Goal: Contribute content

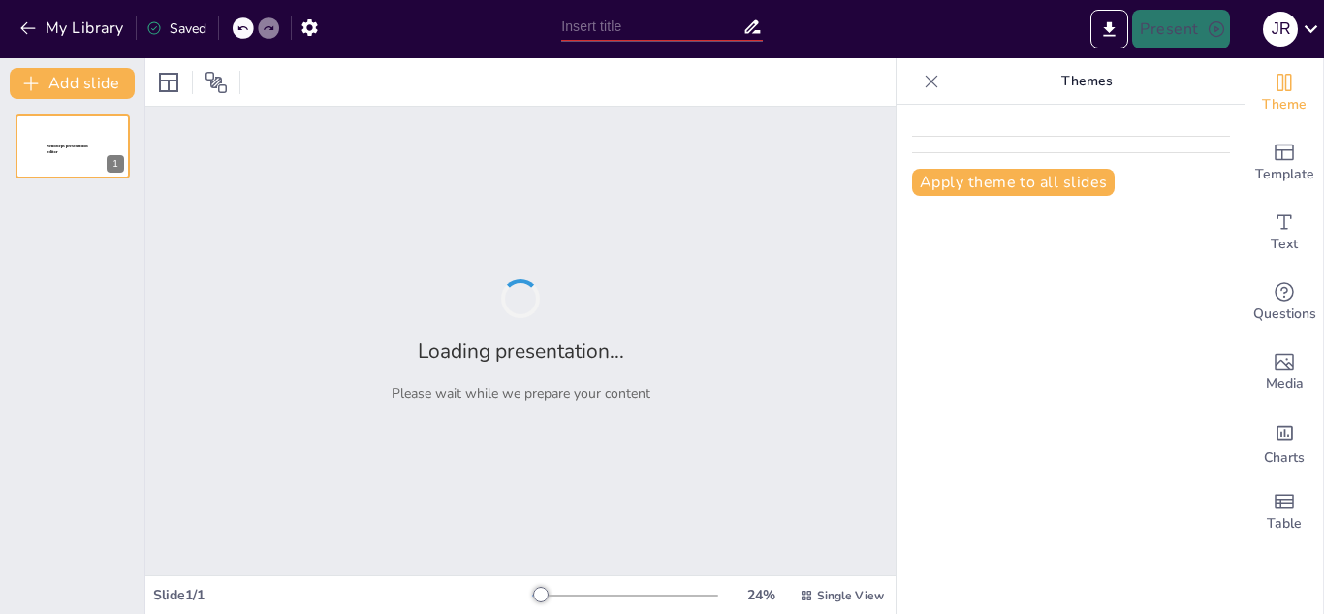
type input "[PERSON_NAME] y el Desarrollo Cognitivo: Implicaciones para la Evaluación Escol…"
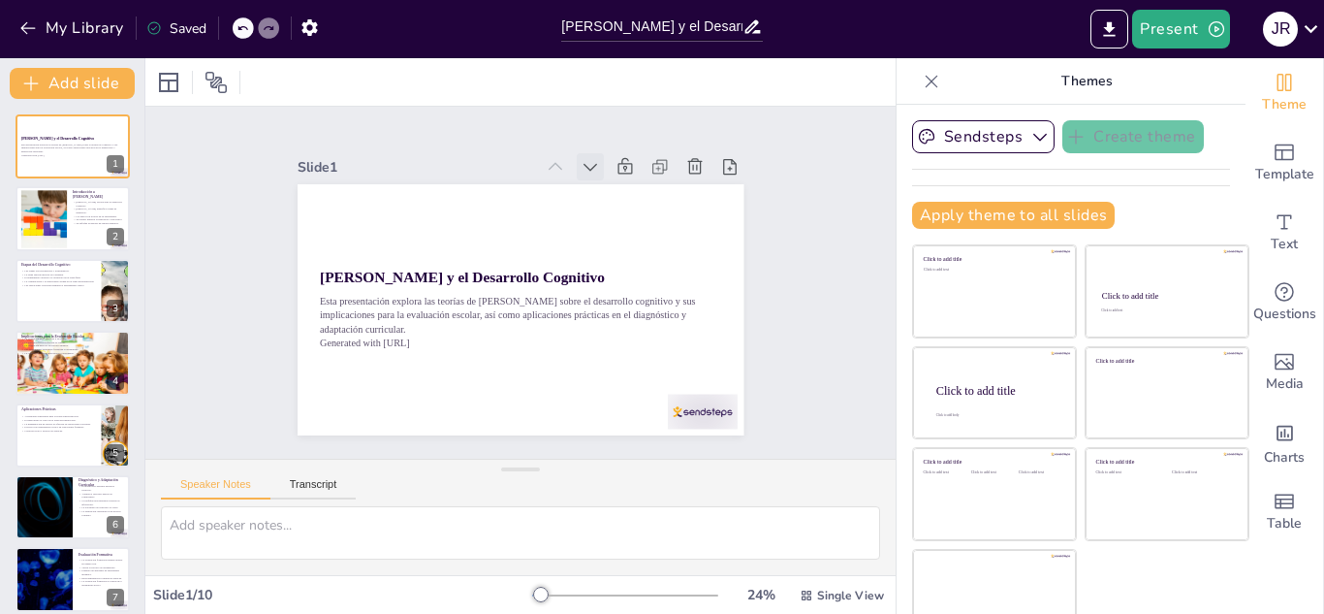
click at [602, 173] on icon at bounding box center [613, 184] width 23 height 23
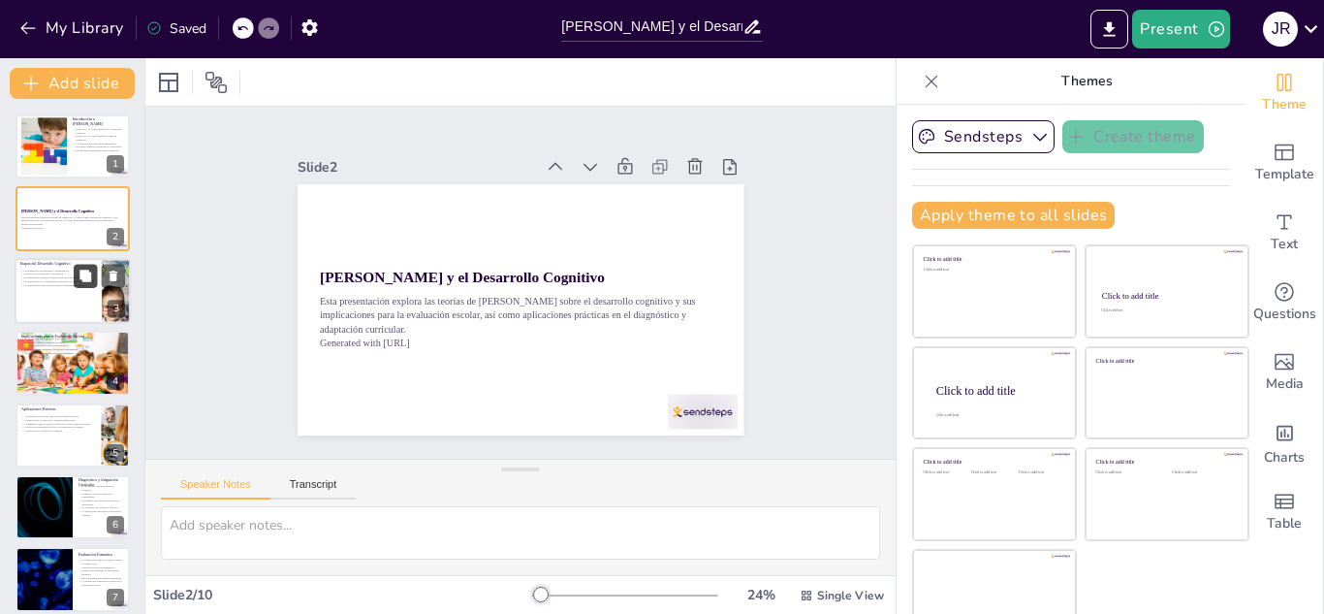
click at [74, 266] on button at bounding box center [85, 275] width 23 height 23
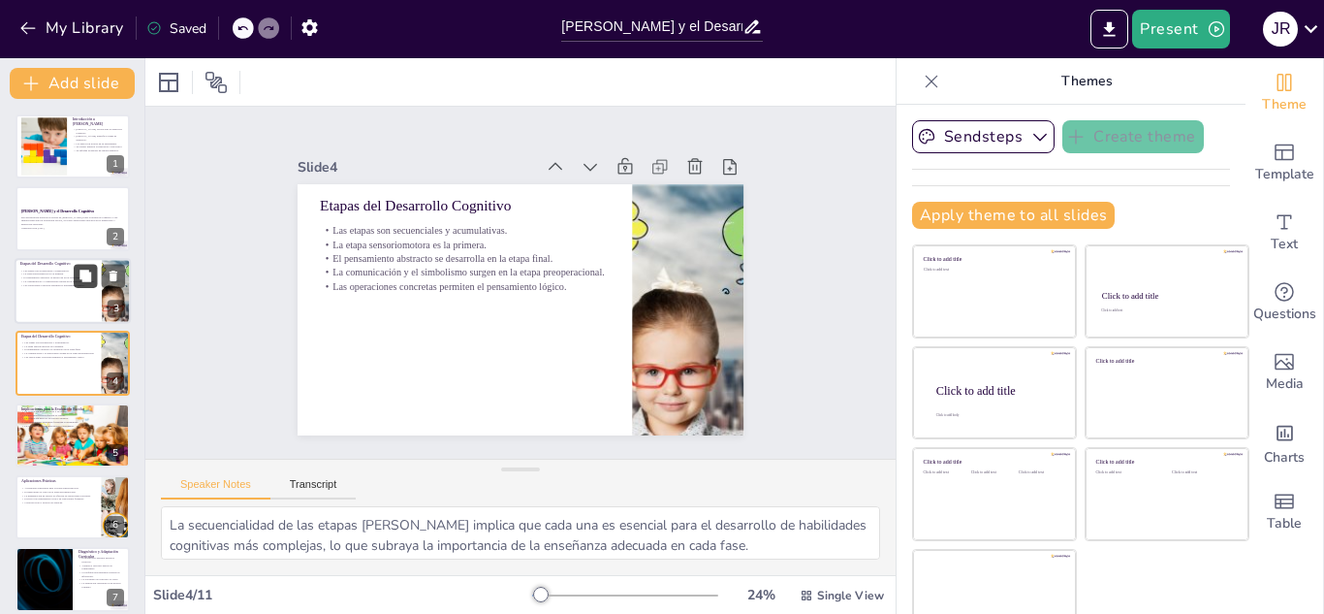
scroll to position [7, 0]
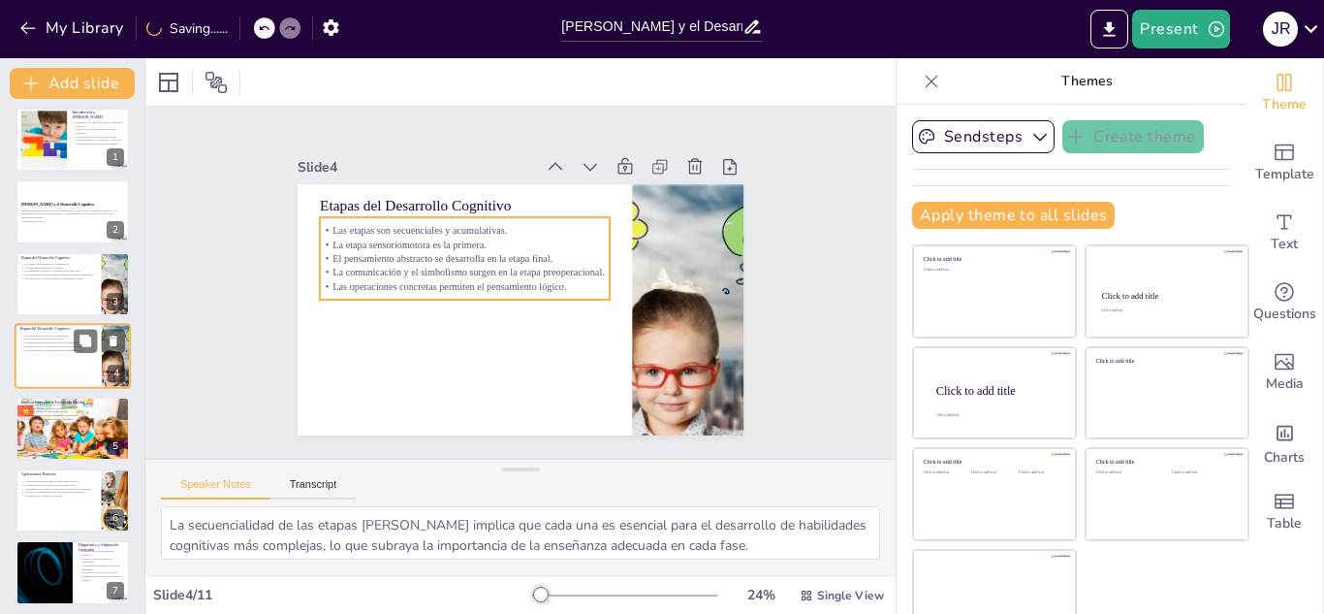
click at [68, 344] on p "La comunicación y el simbolismo surgen en la etapa preoperacional." at bounding box center [58, 346] width 76 height 4
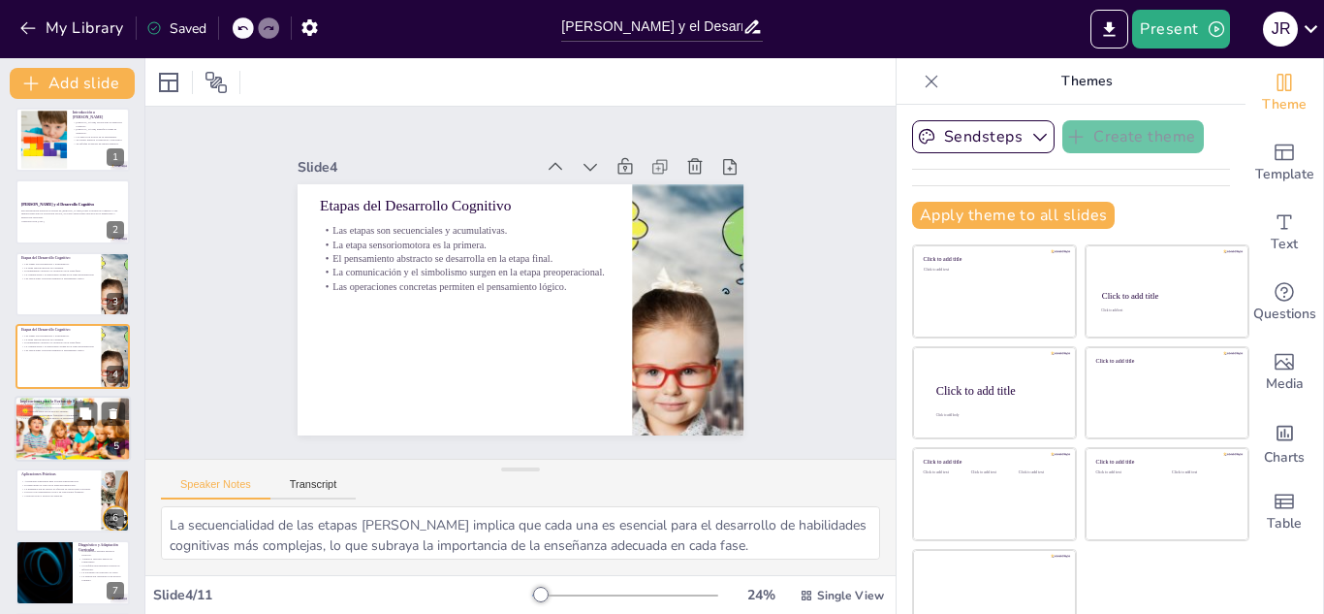
click at [70, 421] on div at bounding box center [73, 429] width 116 height 76
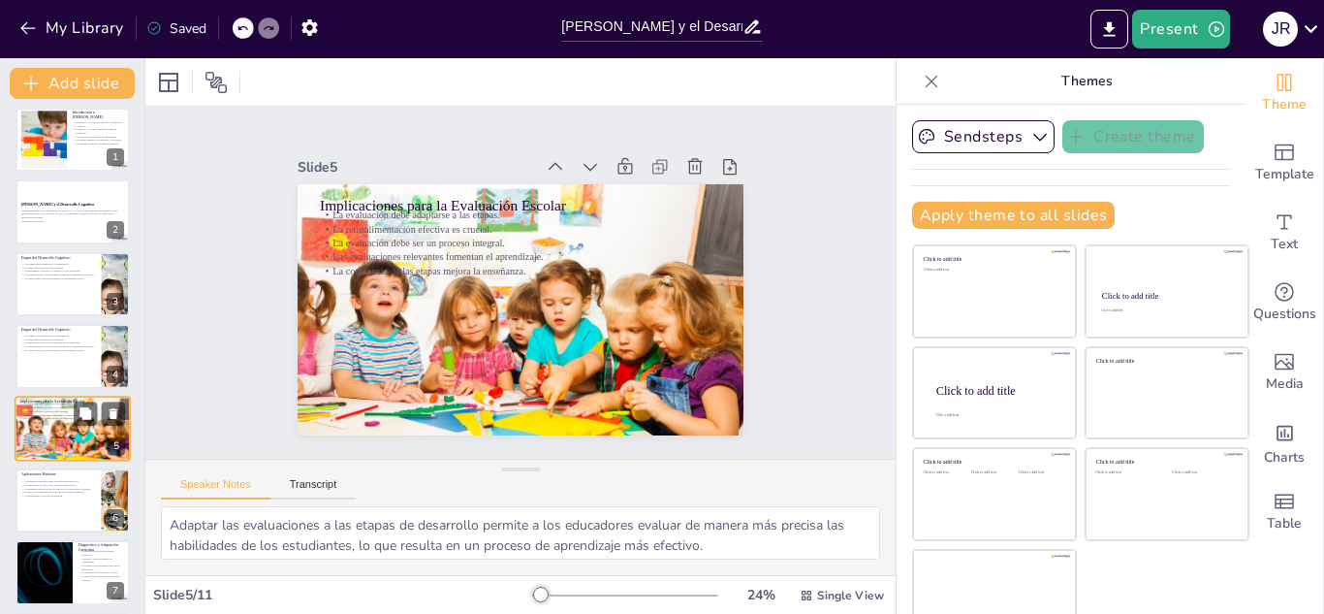
scroll to position [79, 0]
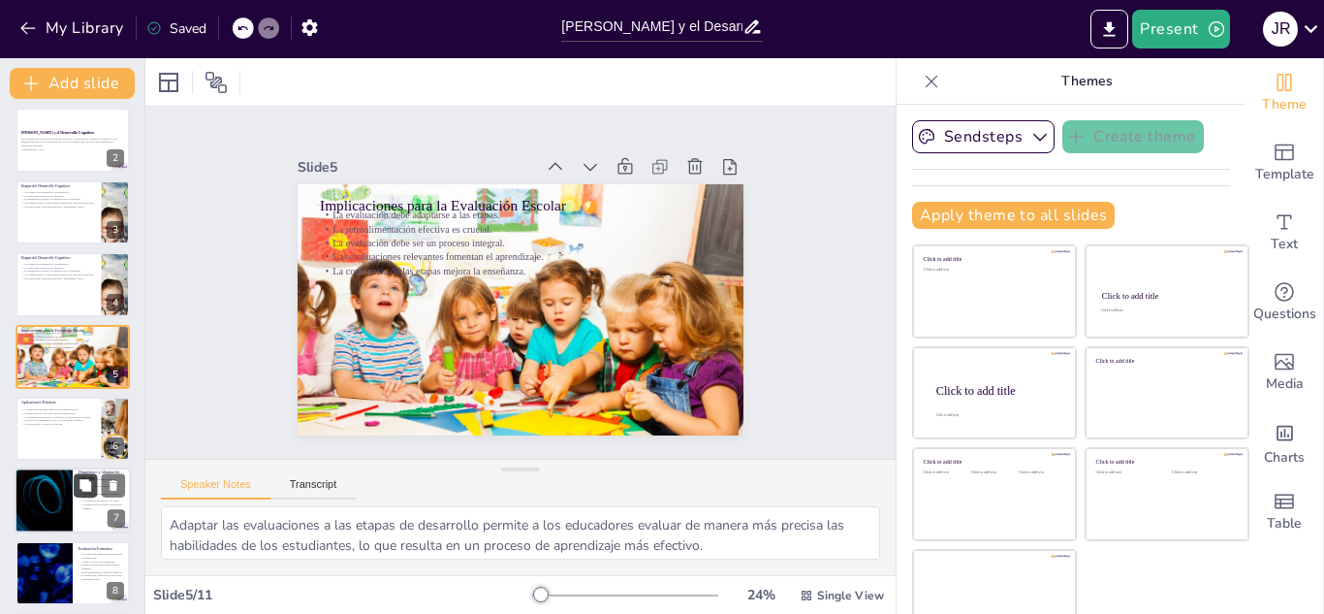
click at [76, 484] on button at bounding box center [85, 485] width 23 height 23
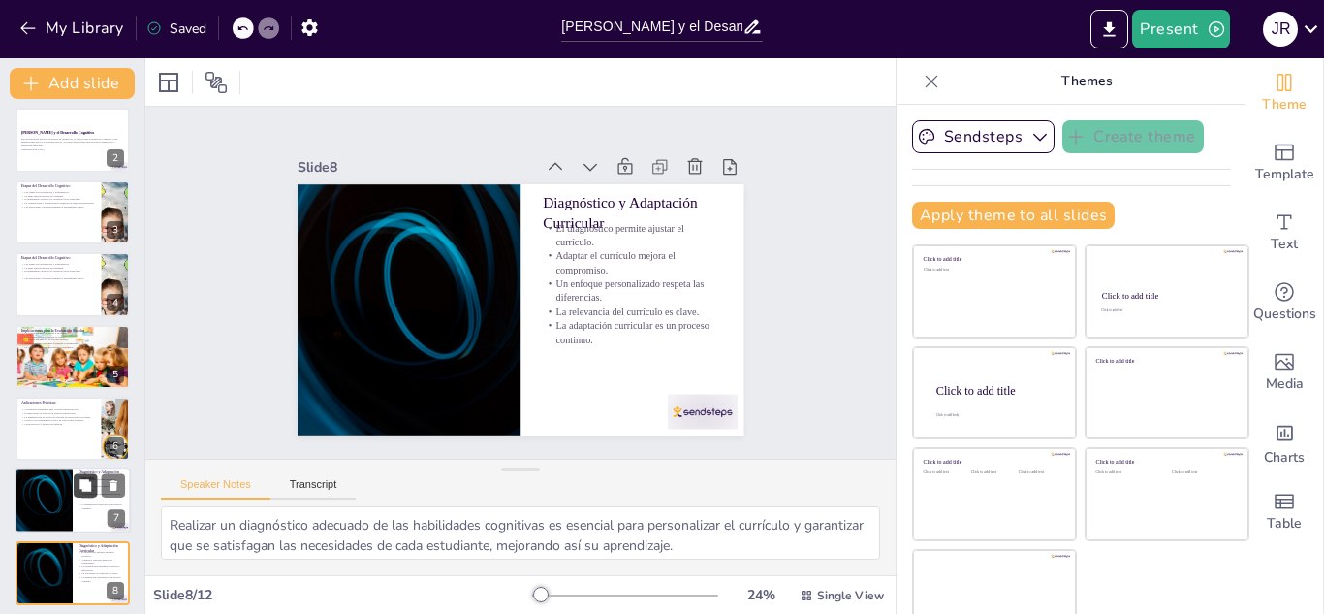
scroll to position [295, 0]
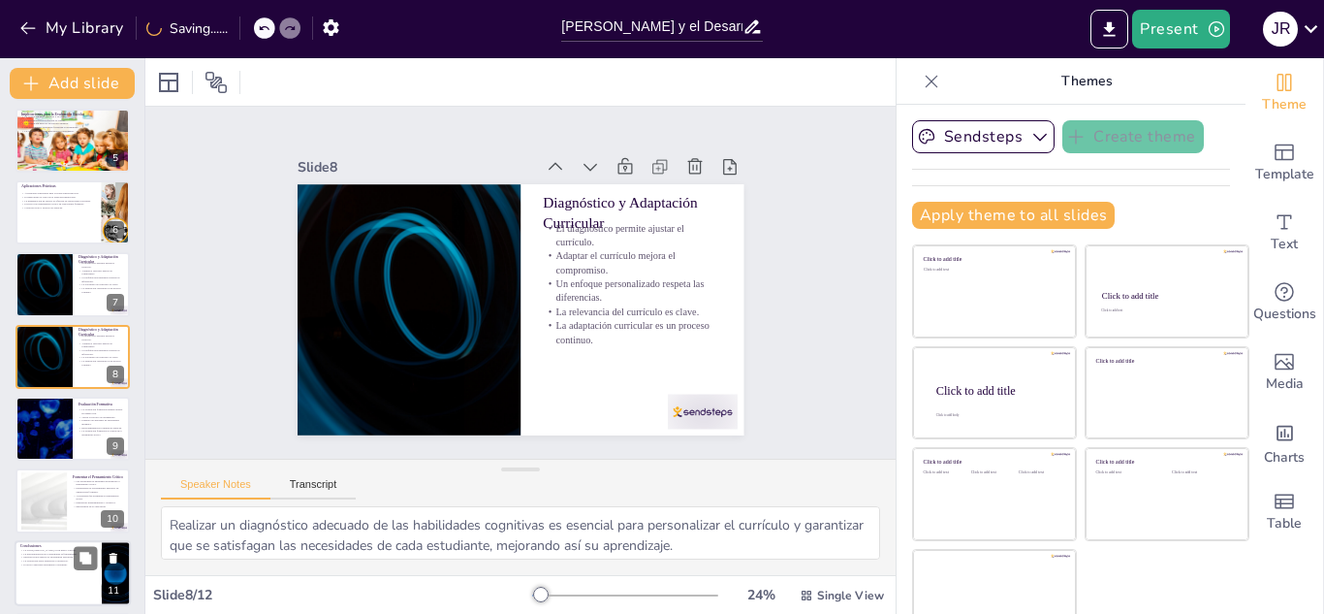
click at [80, 544] on p "Conclusiones" at bounding box center [58, 546] width 76 height 6
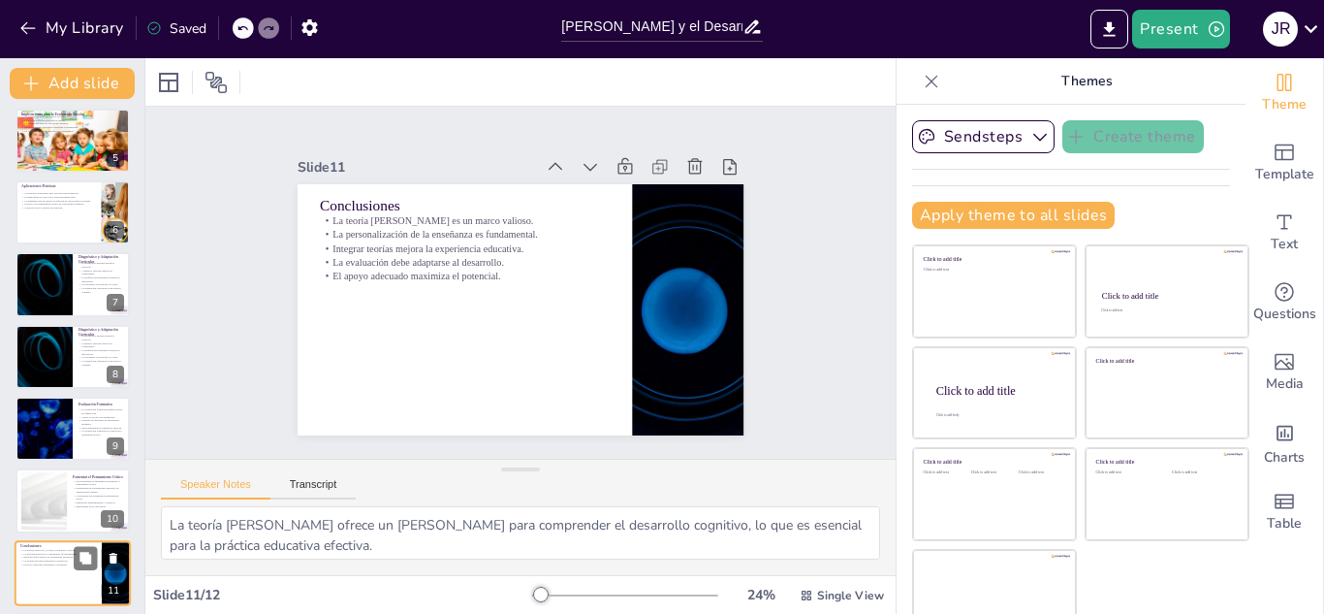
scroll to position [374, 0]
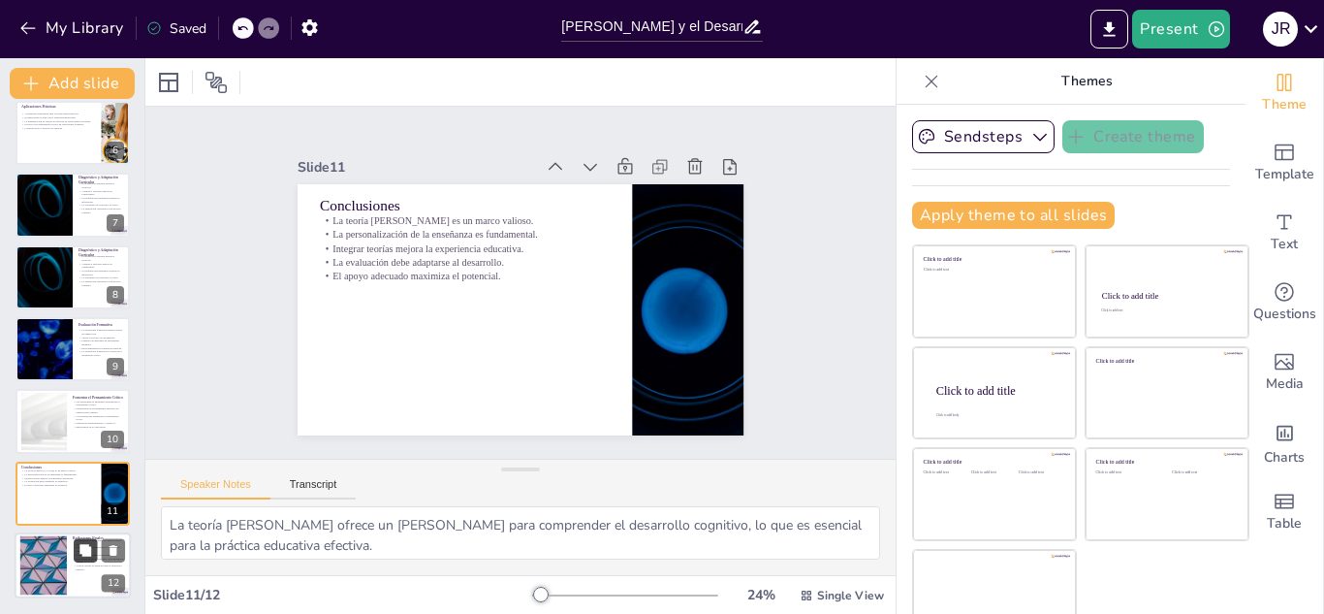
click at [80, 544] on icon at bounding box center [86, 551] width 14 height 14
type textarea "Integrar las teorías de Piaget en la educación no solo mejora el aprendizaje, s…"
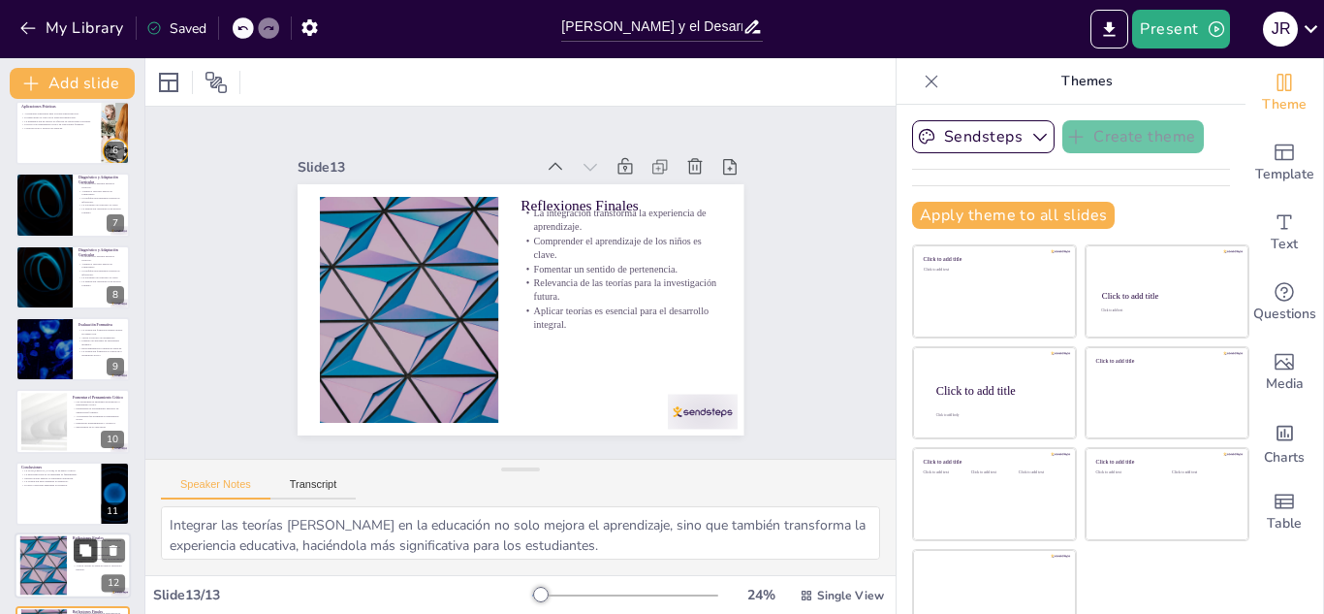
scroll to position [446, 0]
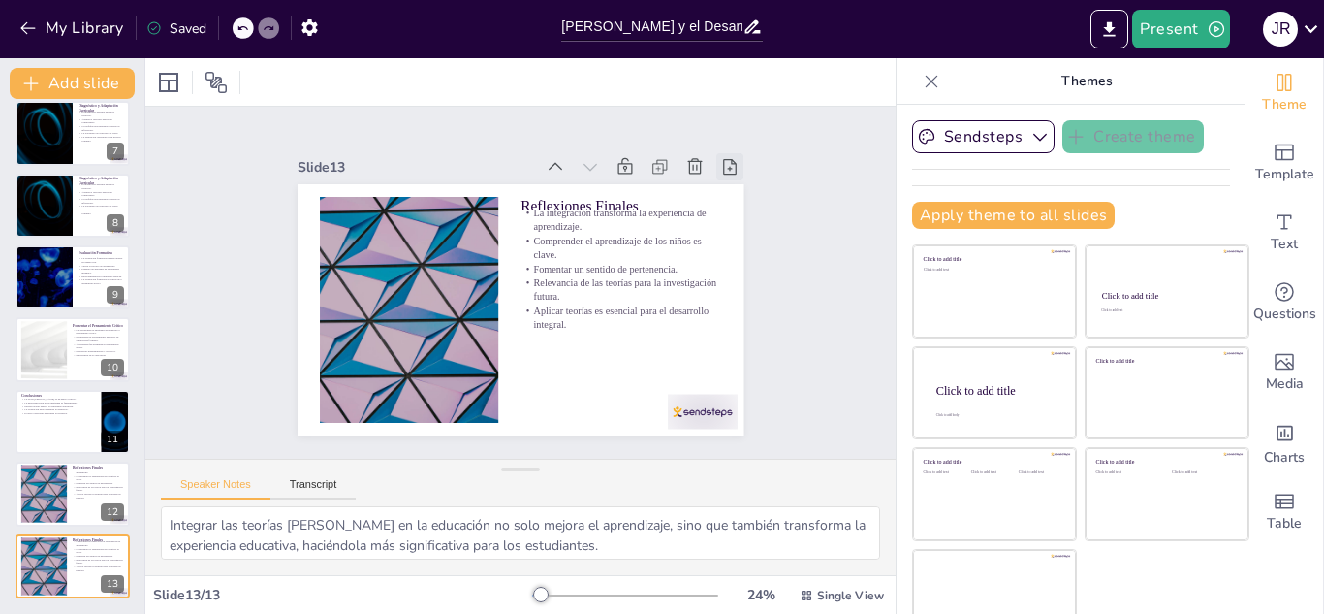
click at [738, 202] on icon at bounding box center [749, 213] width 23 height 23
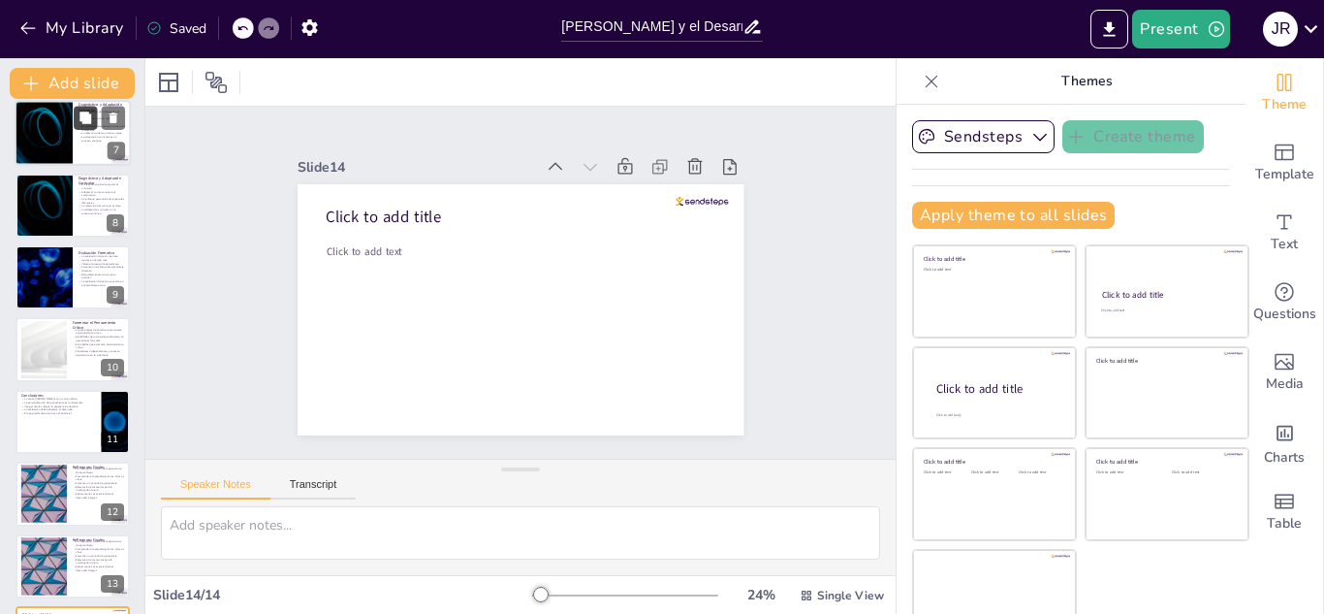
click at [85, 112] on icon at bounding box center [86, 117] width 12 height 12
type textarea "Realizar un diagnóstico adecuado de las habilidades cognitivas es esencial para…"
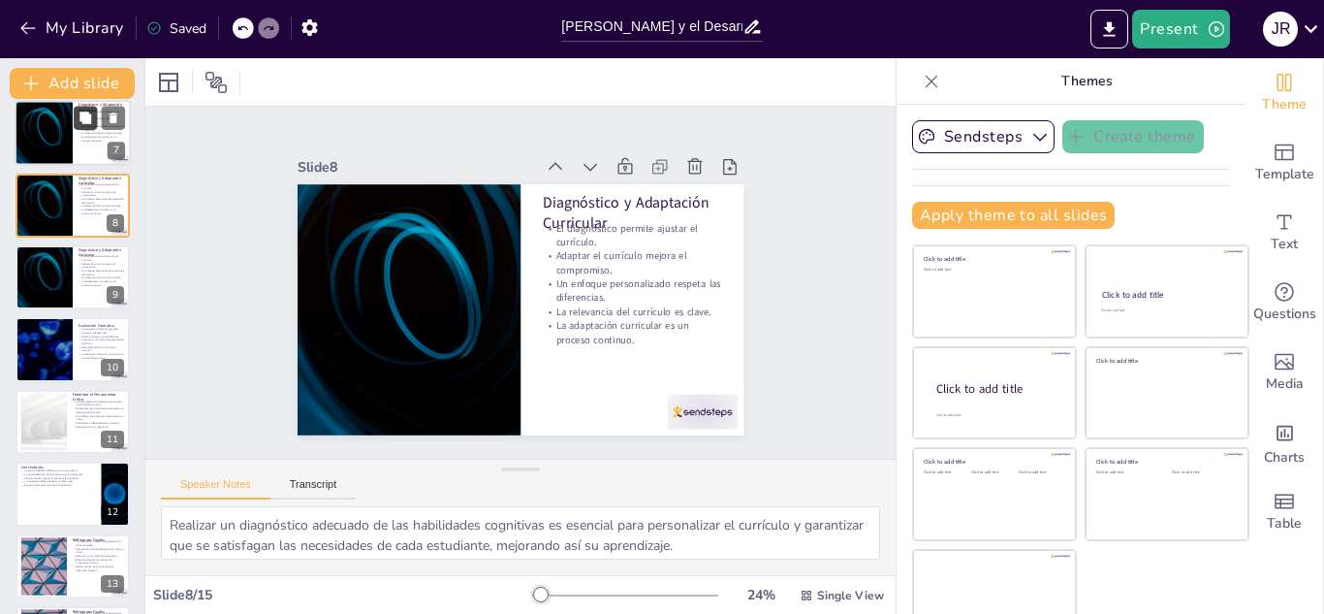
scroll to position [295, 0]
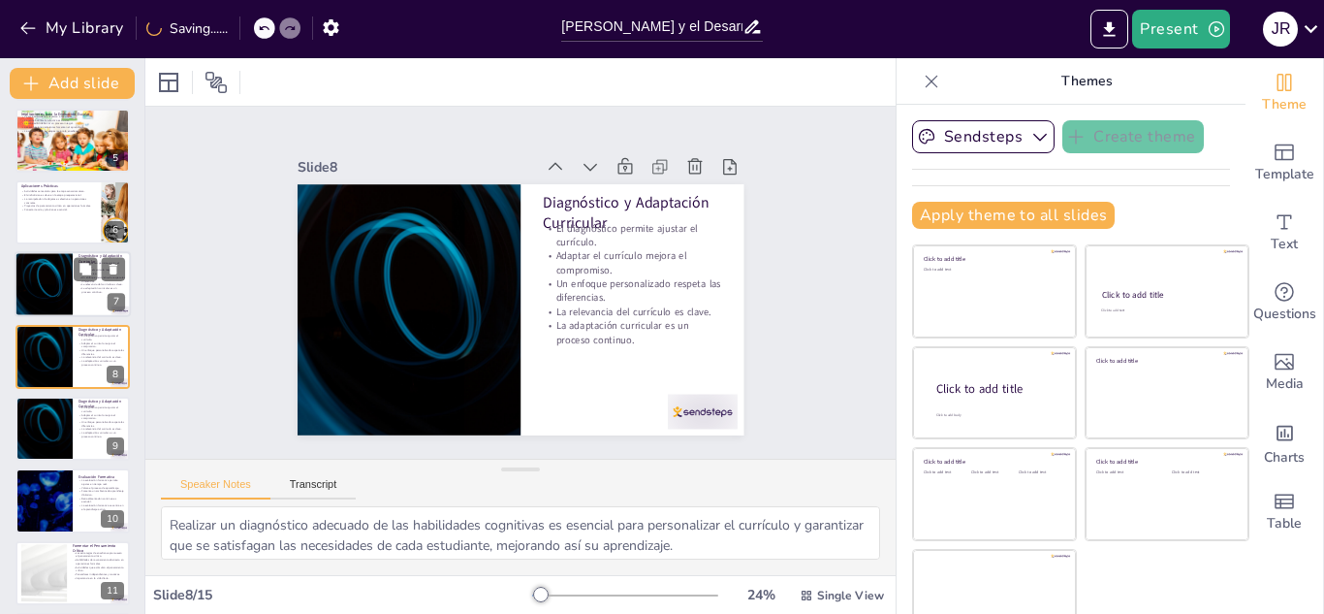
click at [78, 285] on div at bounding box center [73, 285] width 116 height 66
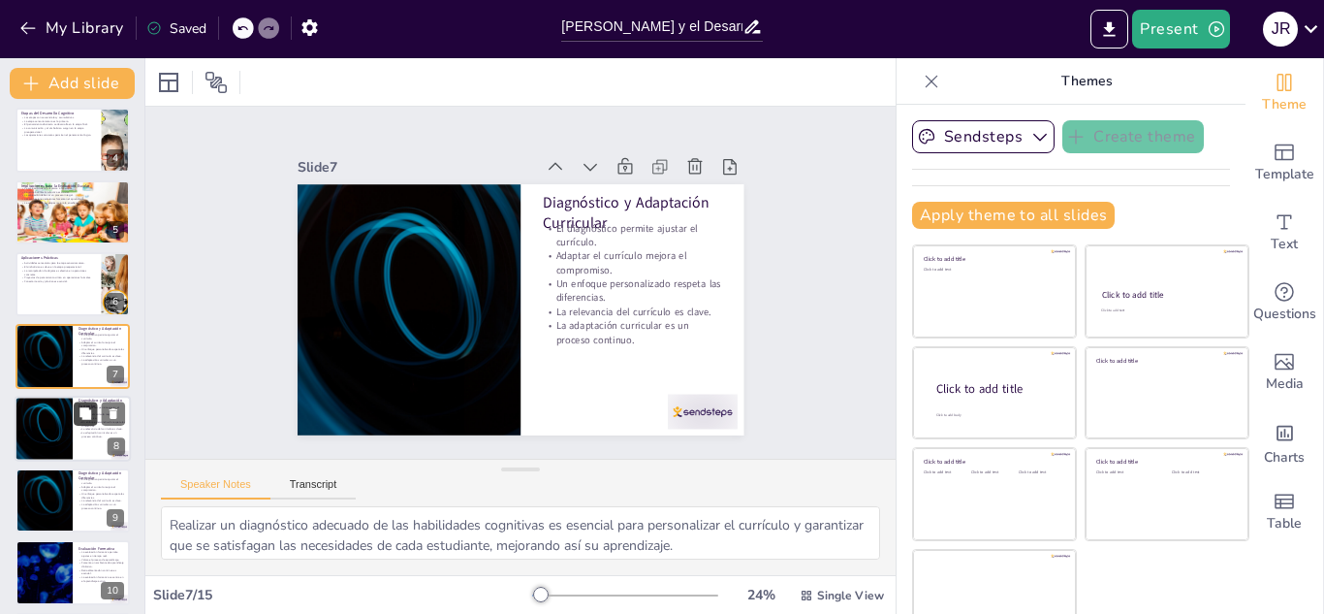
click at [89, 421] on button at bounding box center [85, 412] width 23 height 23
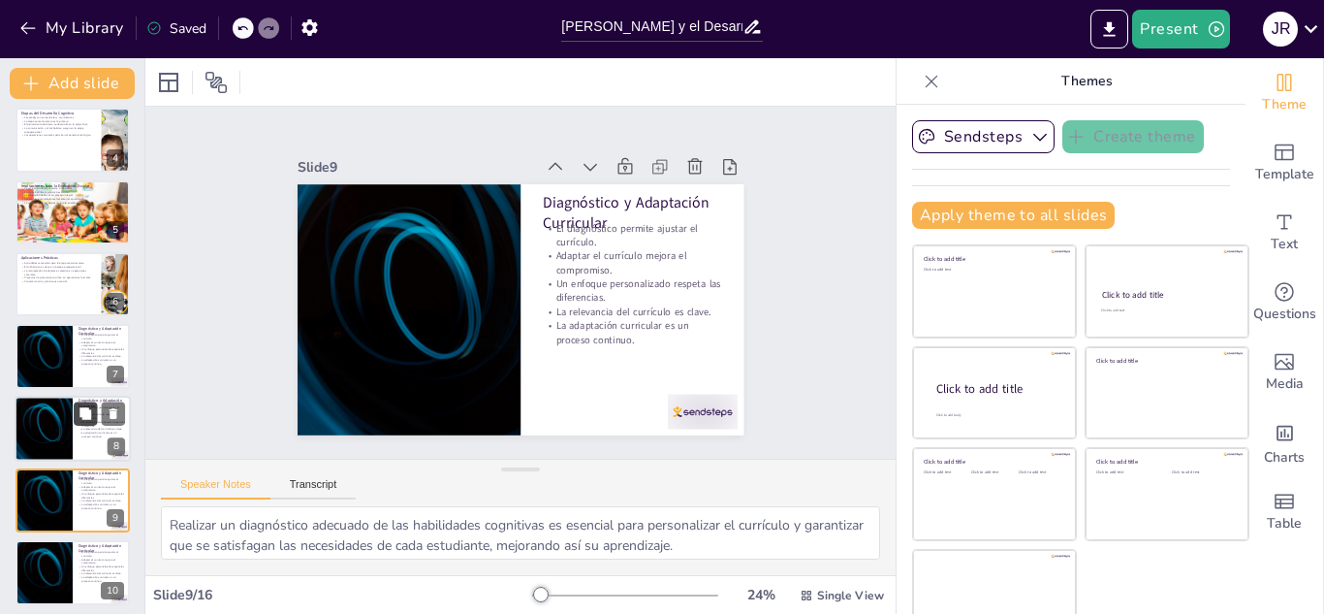
scroll to position [367, 0]
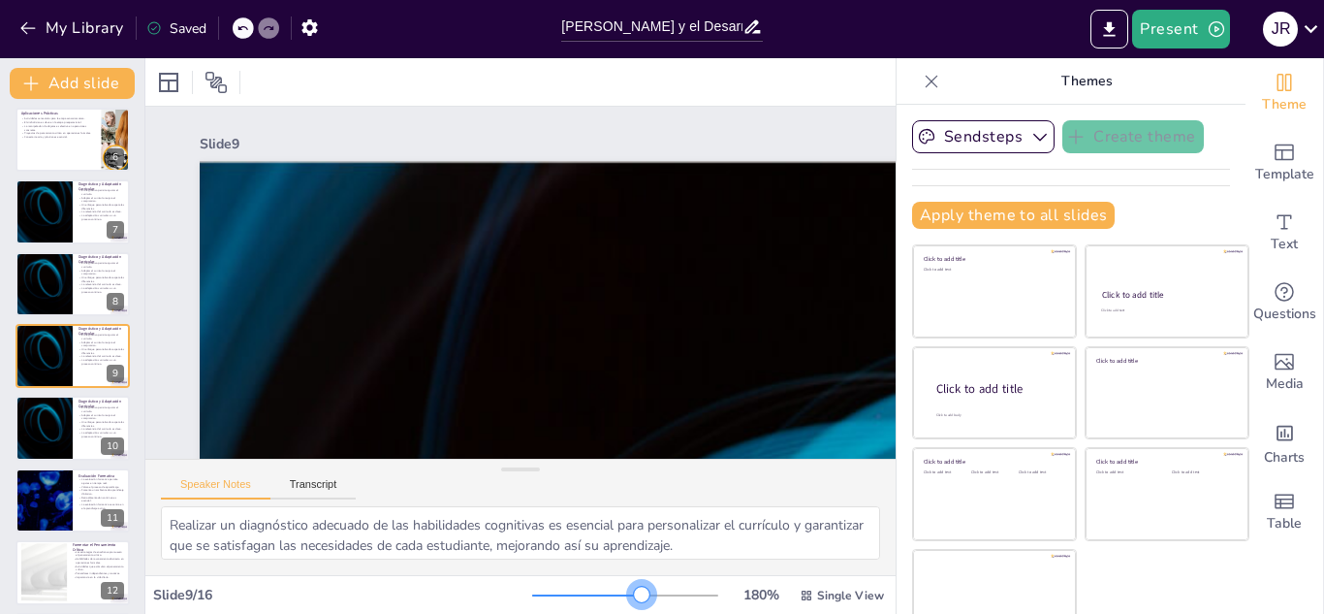
click at [614, 588] on div at bounding box center [625, 596] width 186 height 16
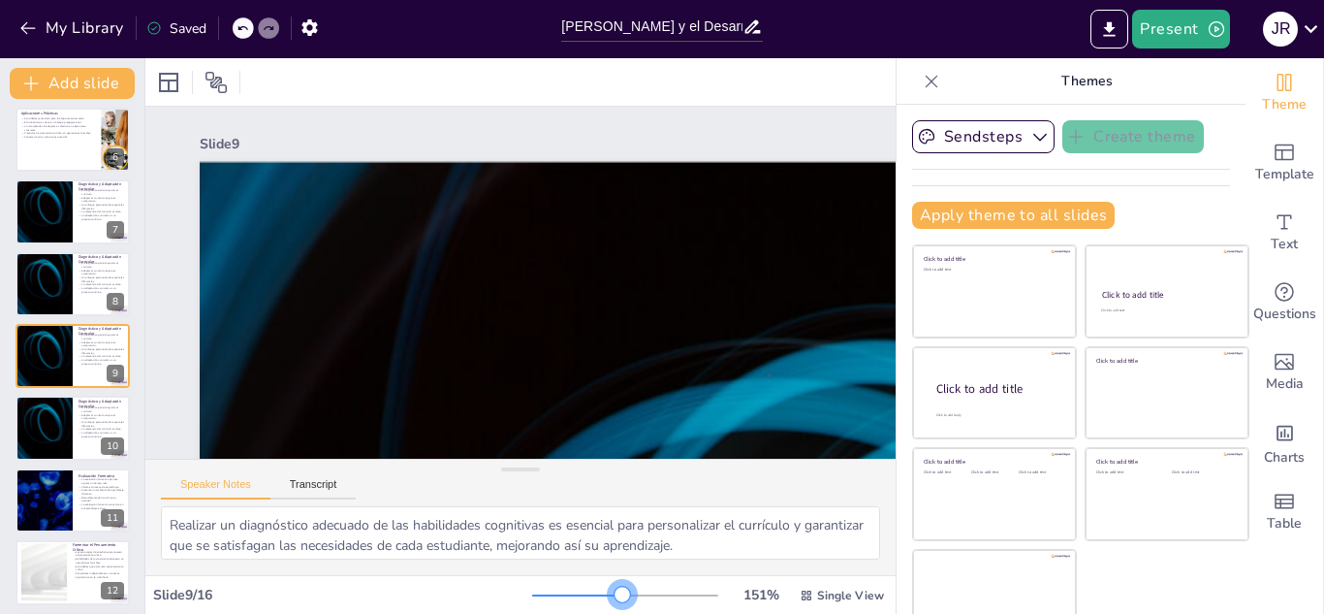
click at [595, 596] on div at bounding box center [625, 596] width 186 height 16
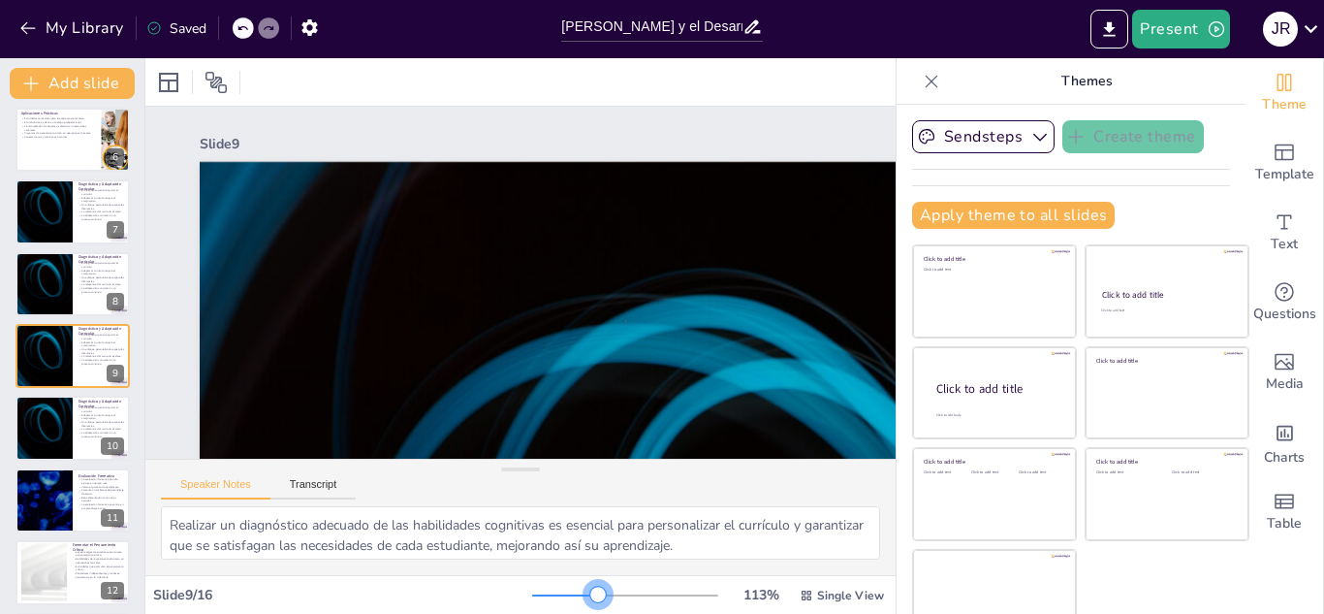
click at [571, 596] on div at bounding box center [625, 596] width 186 height 16
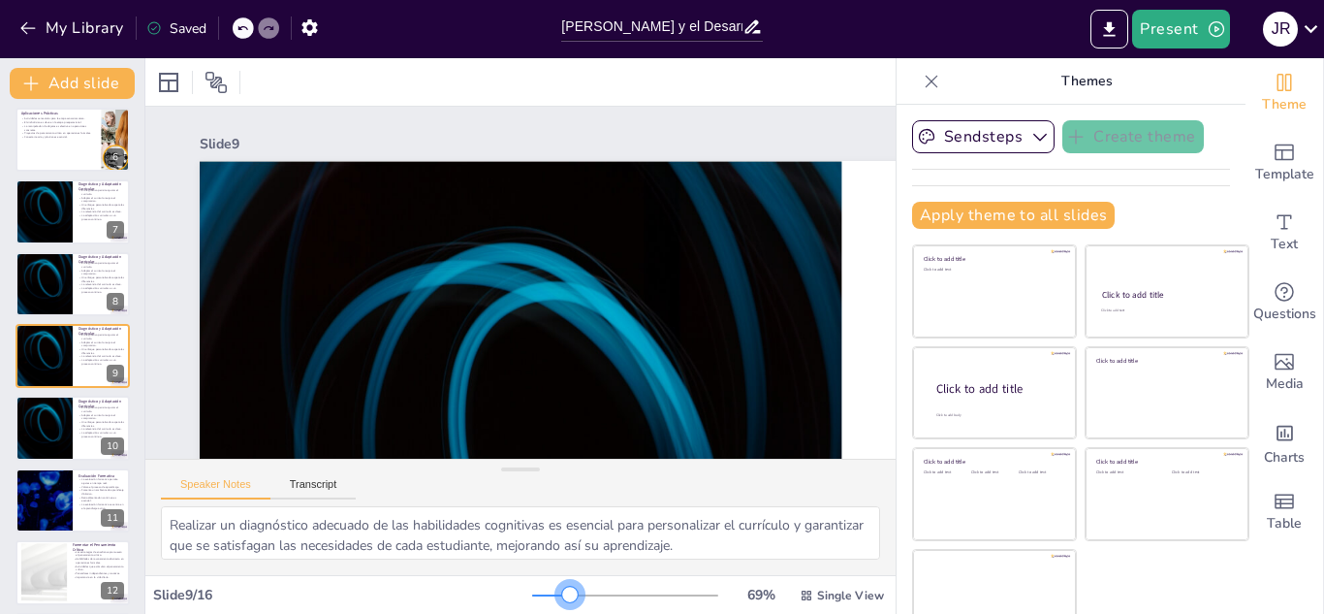
click at [543, 598] on div at bounding box center [625, 596] width 186 height 16
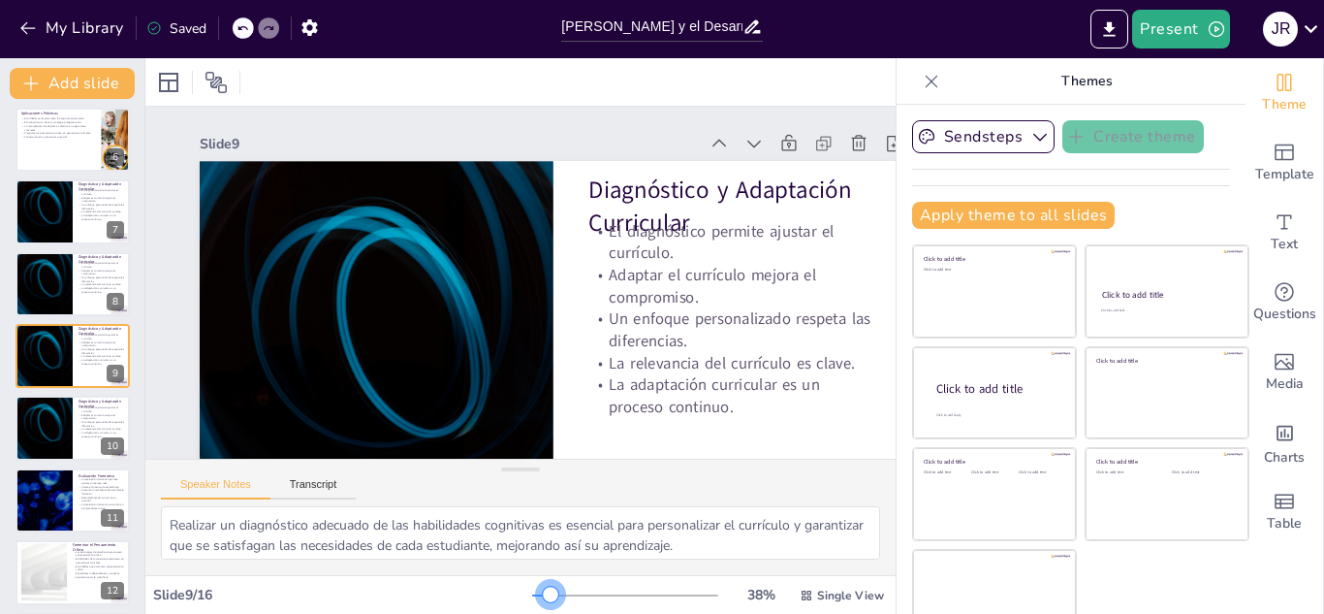
click at [532, 596] on div at bounding box center [625, 596] width 186 height 16
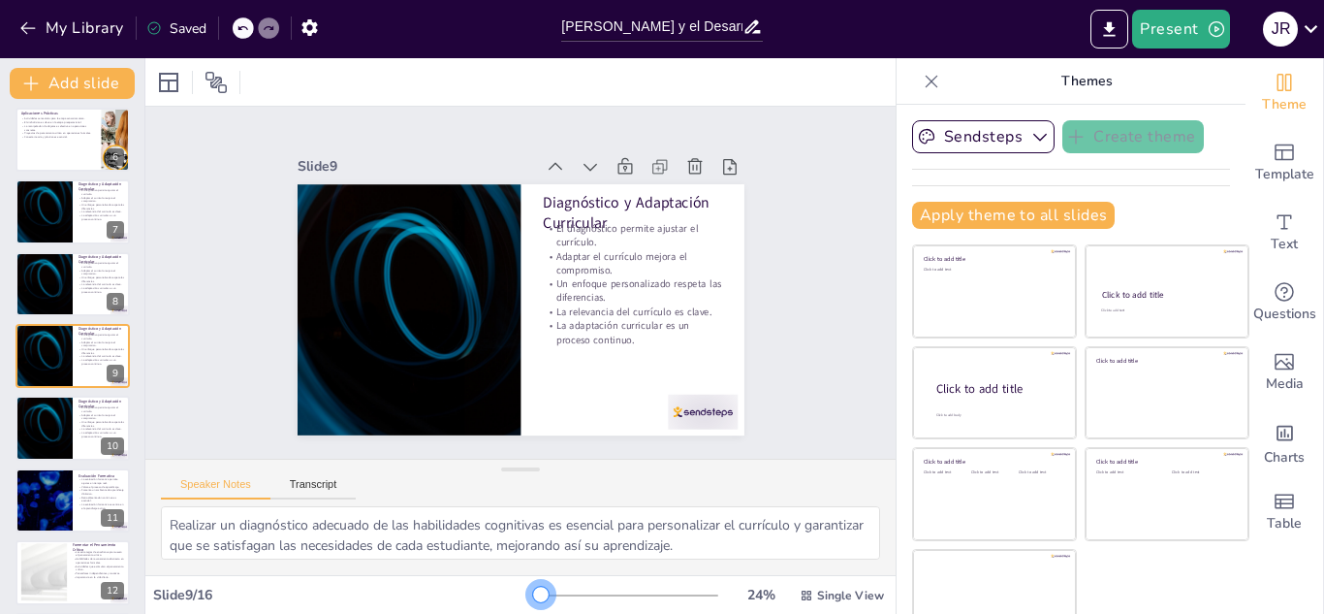
click at [532, 596] on div at bounding box center [625, 596] width 186 height 16
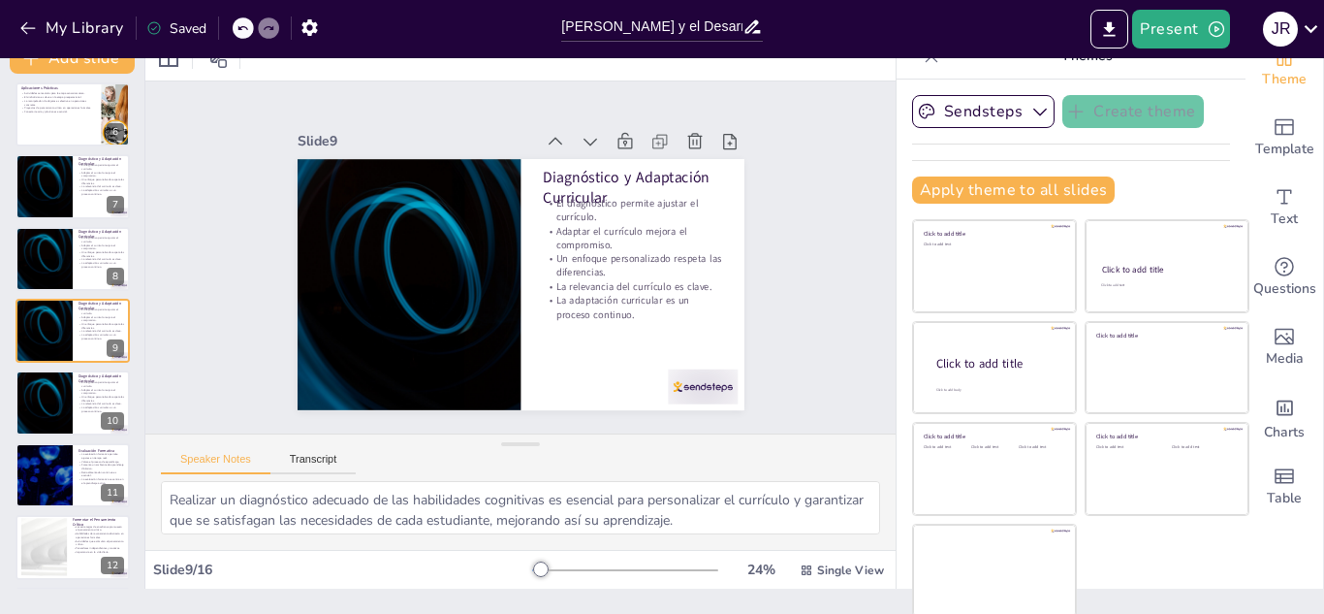
scroll to position [0, 0]
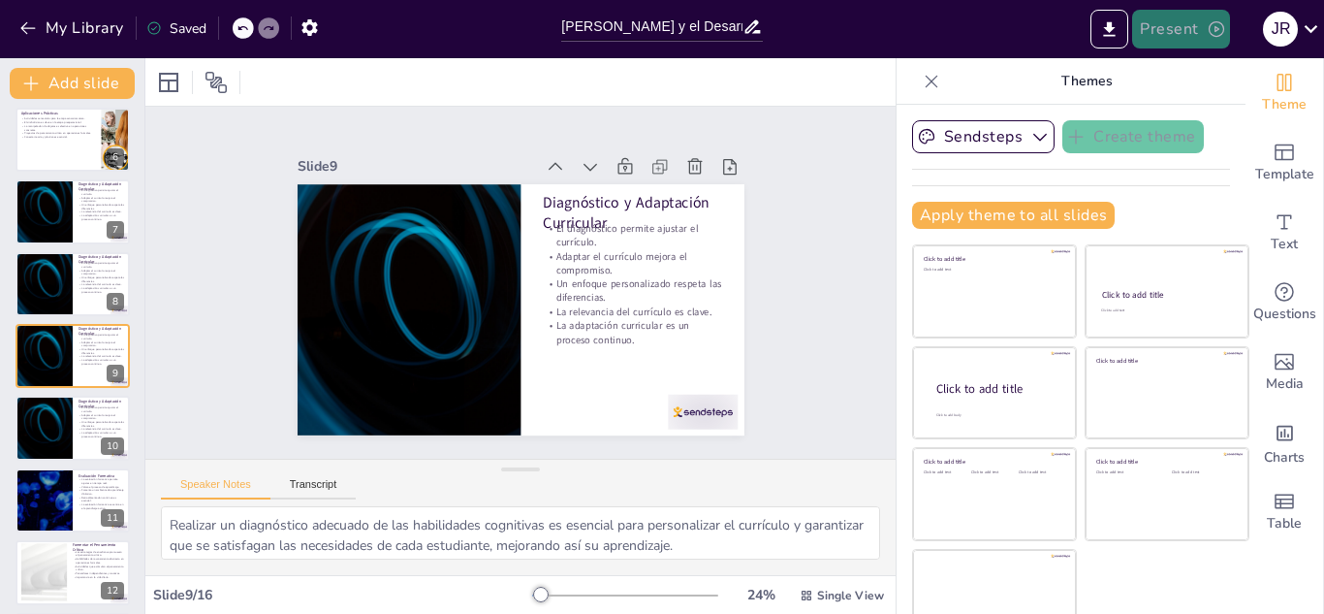
click at [1157, 30] on button "Present" at bounding box center [1180, 29] width 97 height 39
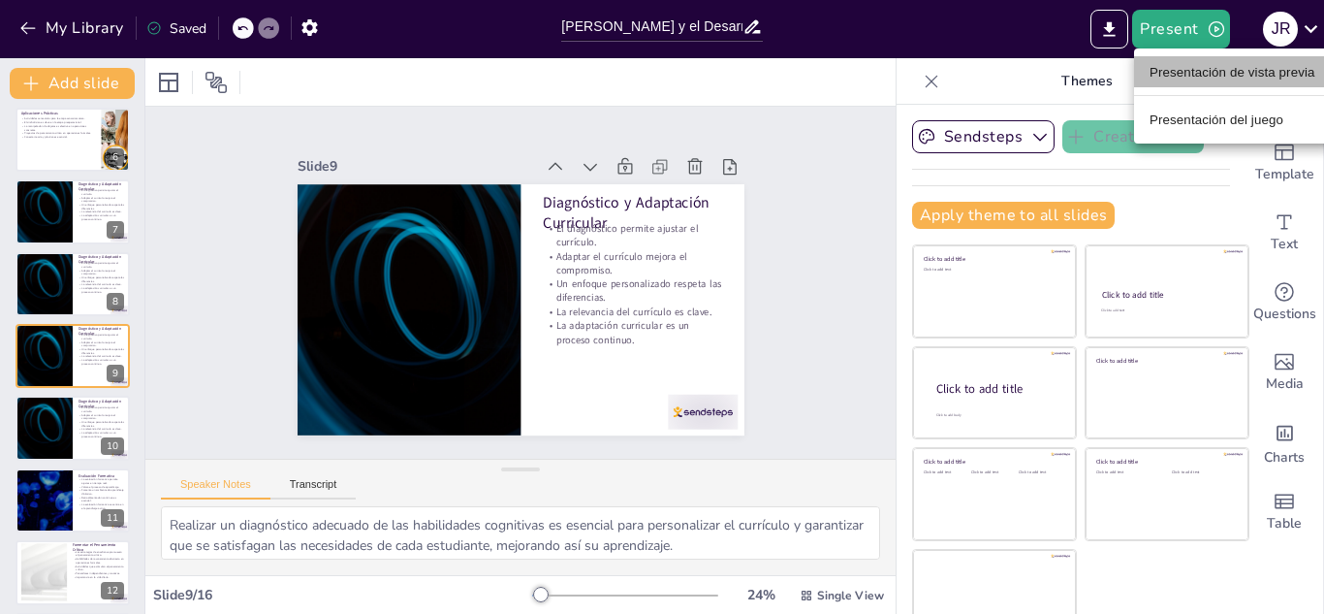
click at [1190, 75] on font "Presentación de vista previa" at bounding box center [1233, 72] width 166 height 15
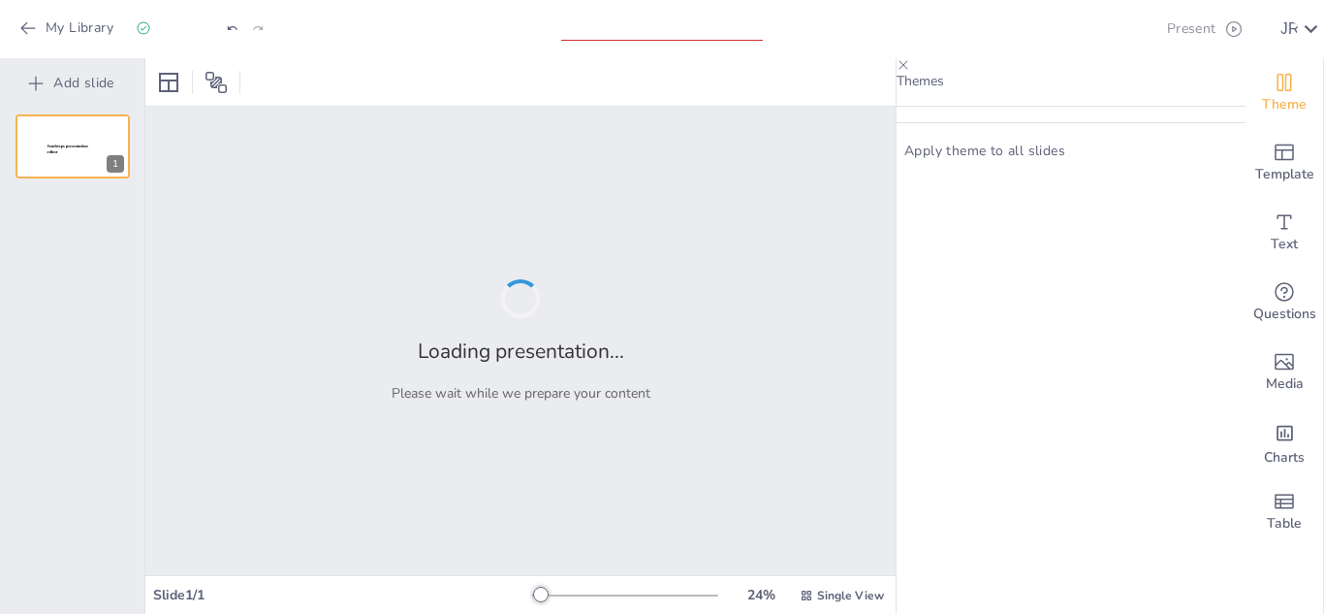
type input "[PERSON_NAME] y el Desarrollo Cognitivo: Implicaciones para la Evaluación Escol…"
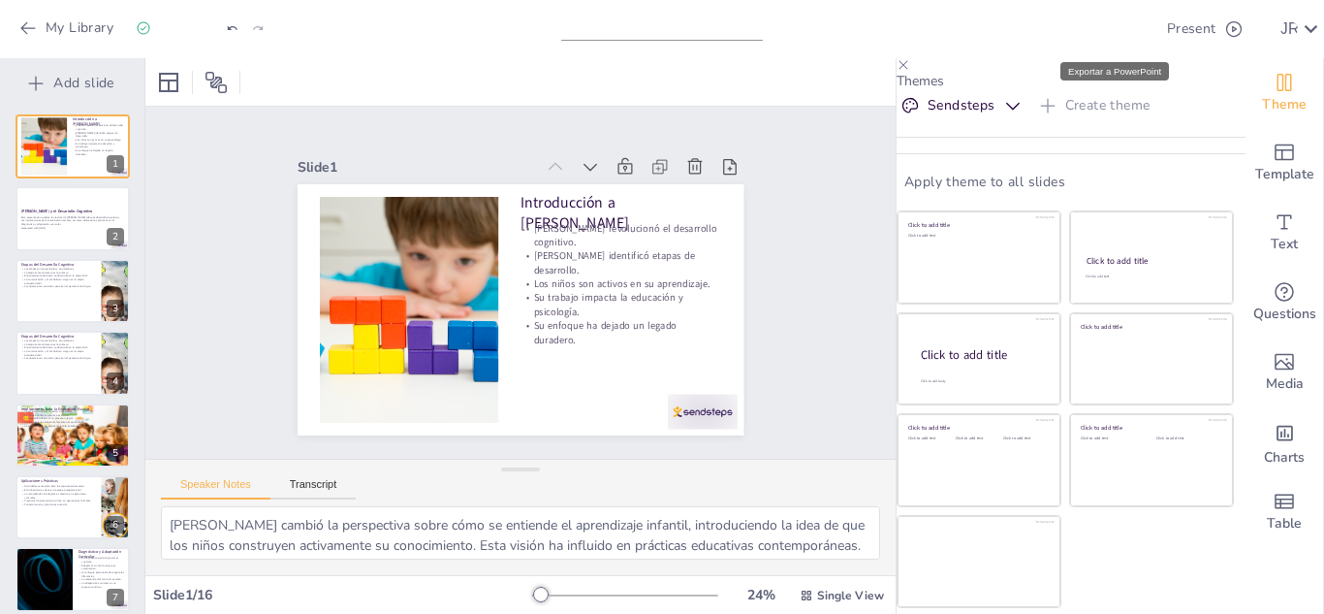
click at [1131, 29] on icon "Export to PowerPoint" at bounding box center [1137, 28] width 12 height 15
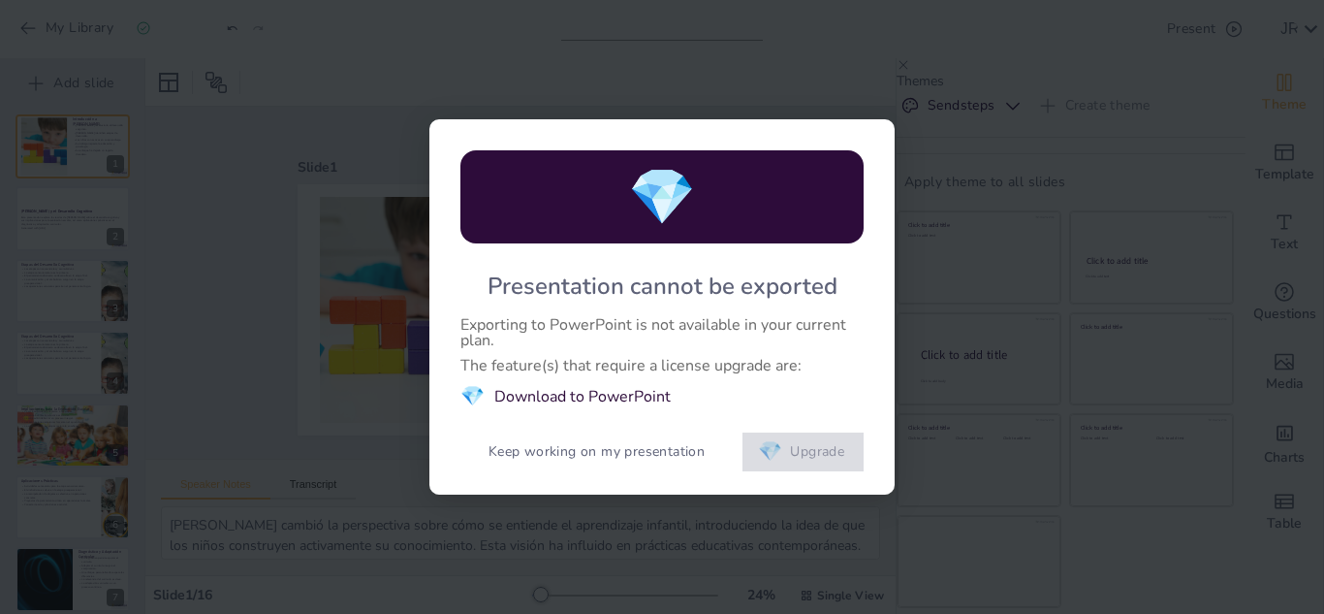
click at [801, 446] on button "💎 Upgrade" at bounding box center [803, 451] width 121 height 39
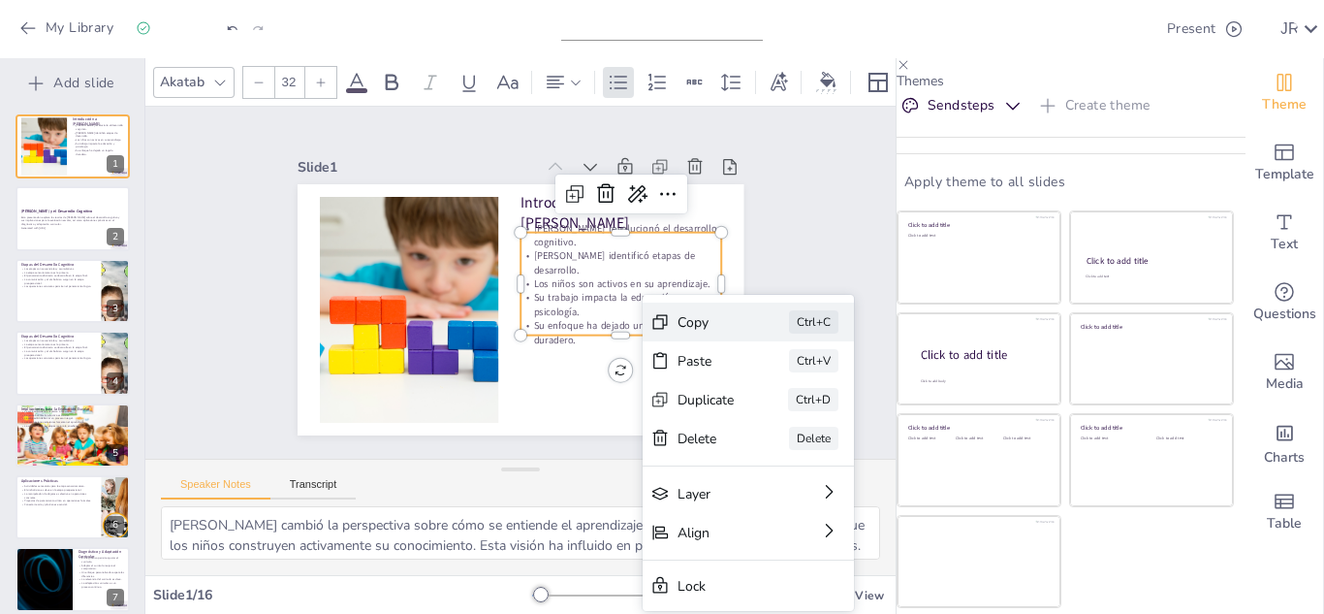
click at [806, 450] on div "Copy" at bounding box center [835, 462] width 59 height 24
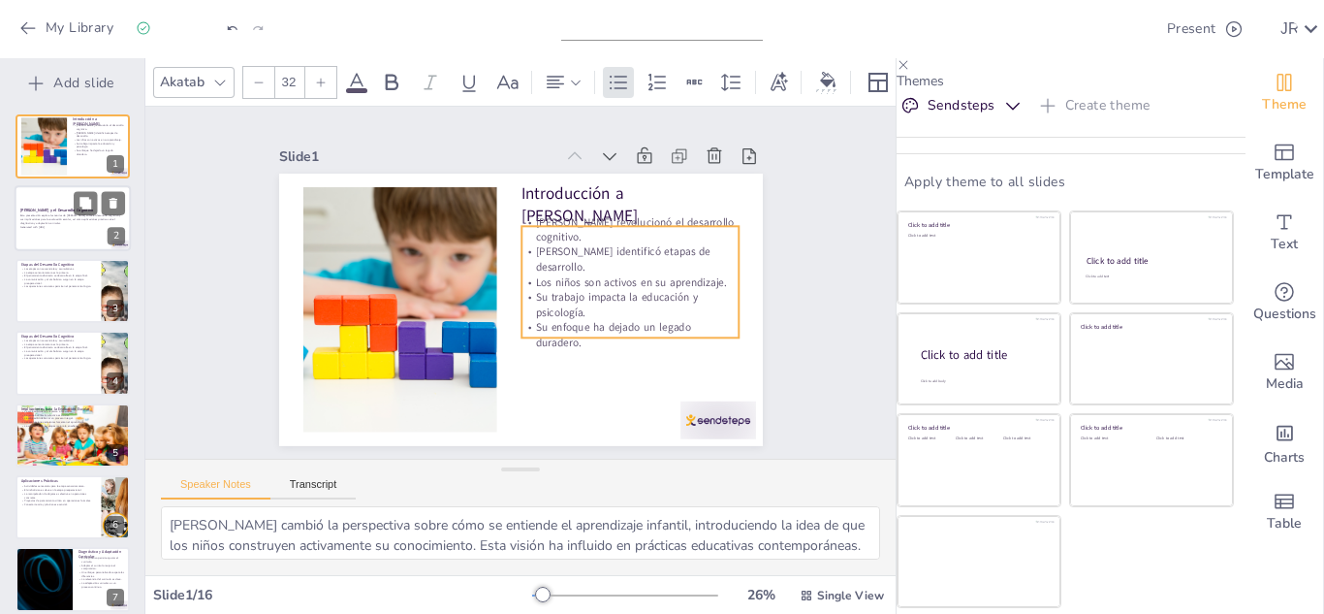
click at [89, 233] on div at bounding box center [73, 219] width 116 height 66
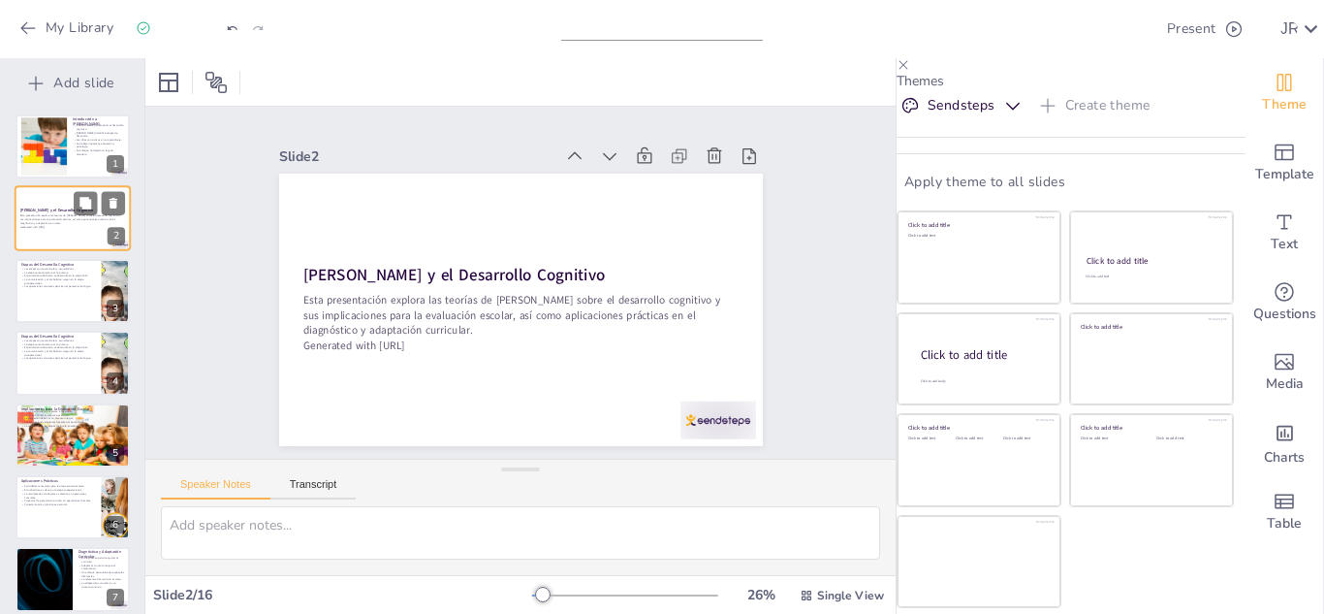
click at [89, 233] on div at bounding box center [73, 219] width 116 height 66
click at [66, 285] on p "Las operaciones concretas permiten el pensamiento lógico." at bounding box center [58, 287] width 76 height 4
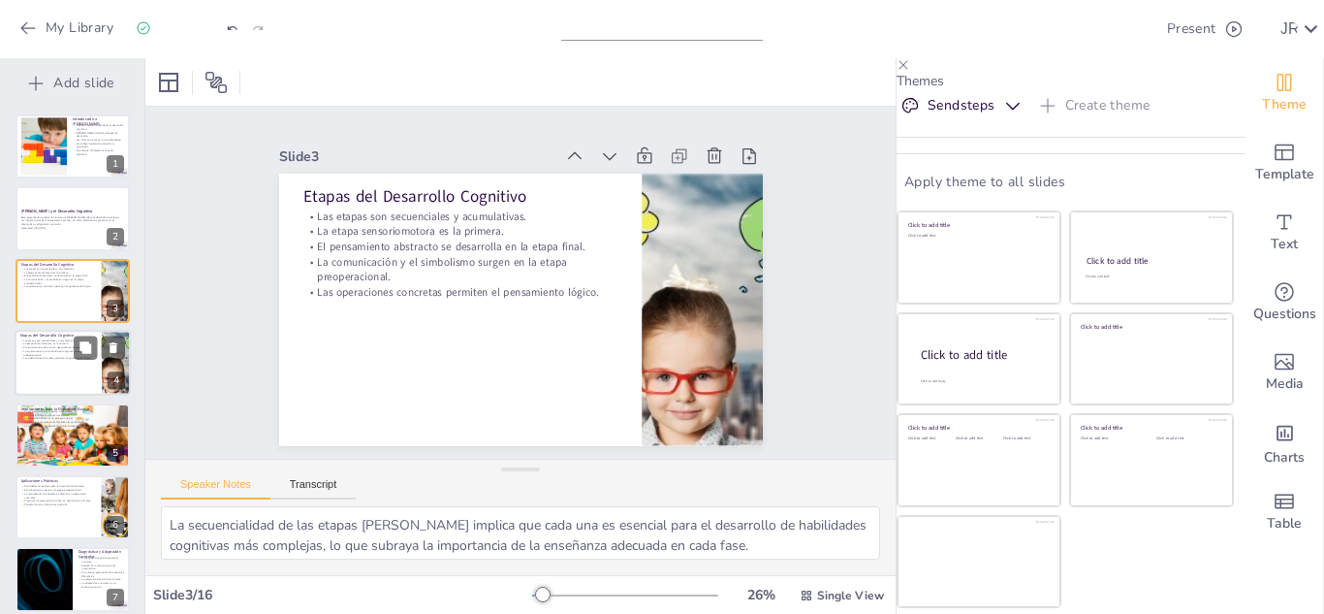
click at [58, 338] on p "Las etapas son secuenciales y acumulativas." at bounding box center [58, 340] width 76 height 4
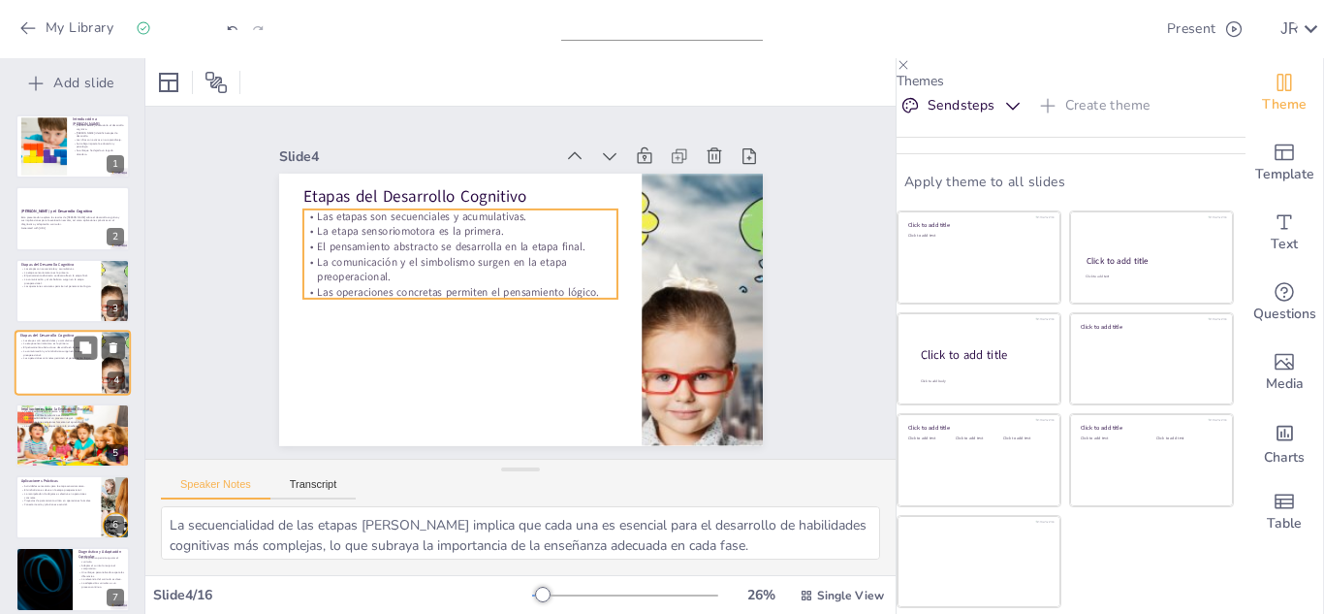
scroll to position [7, 0]
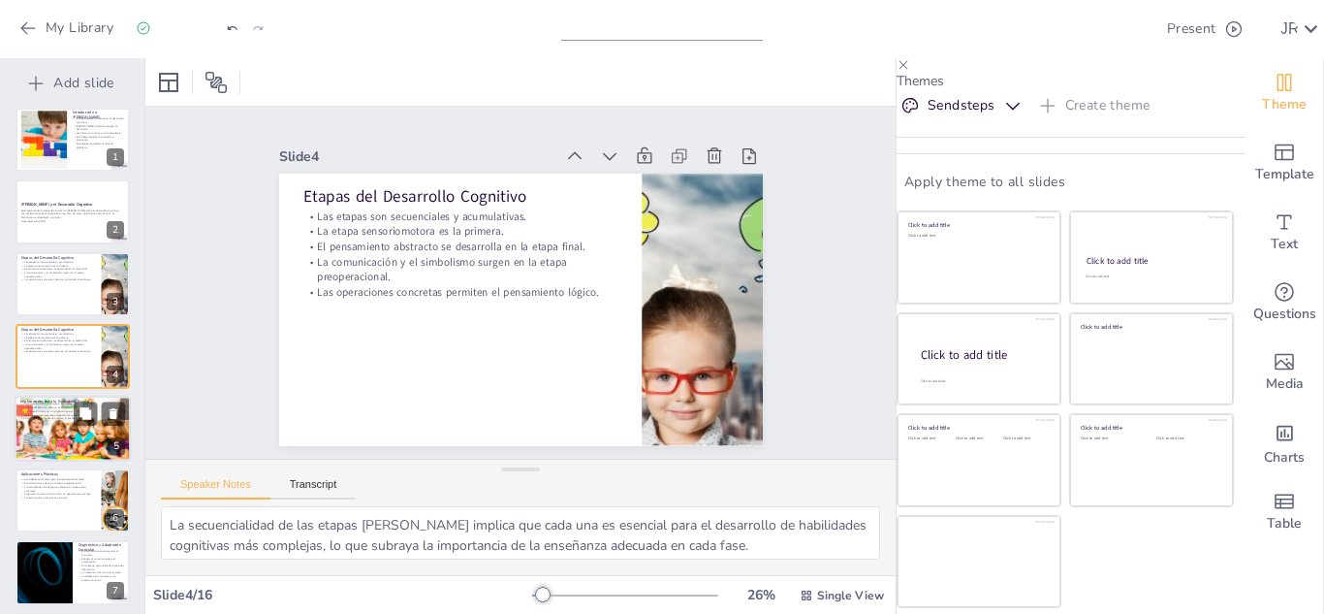
click at [56, 430] on div at bounding box center [73, 429] width 116 height 76
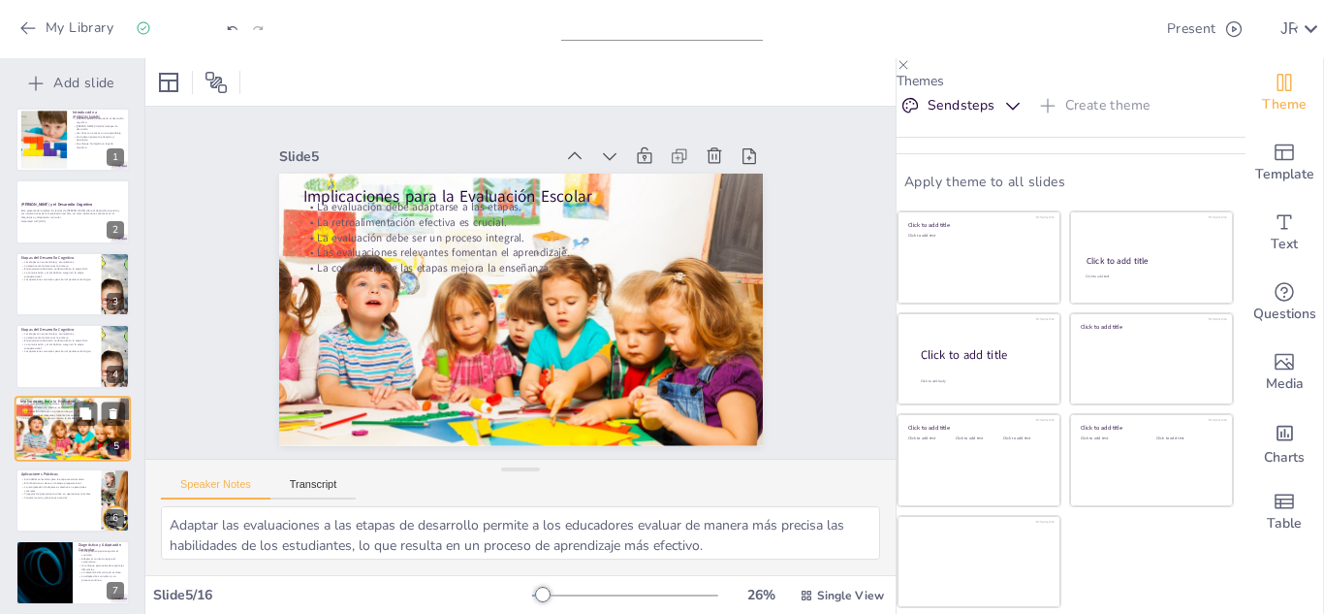
scroll to position [79, 0]
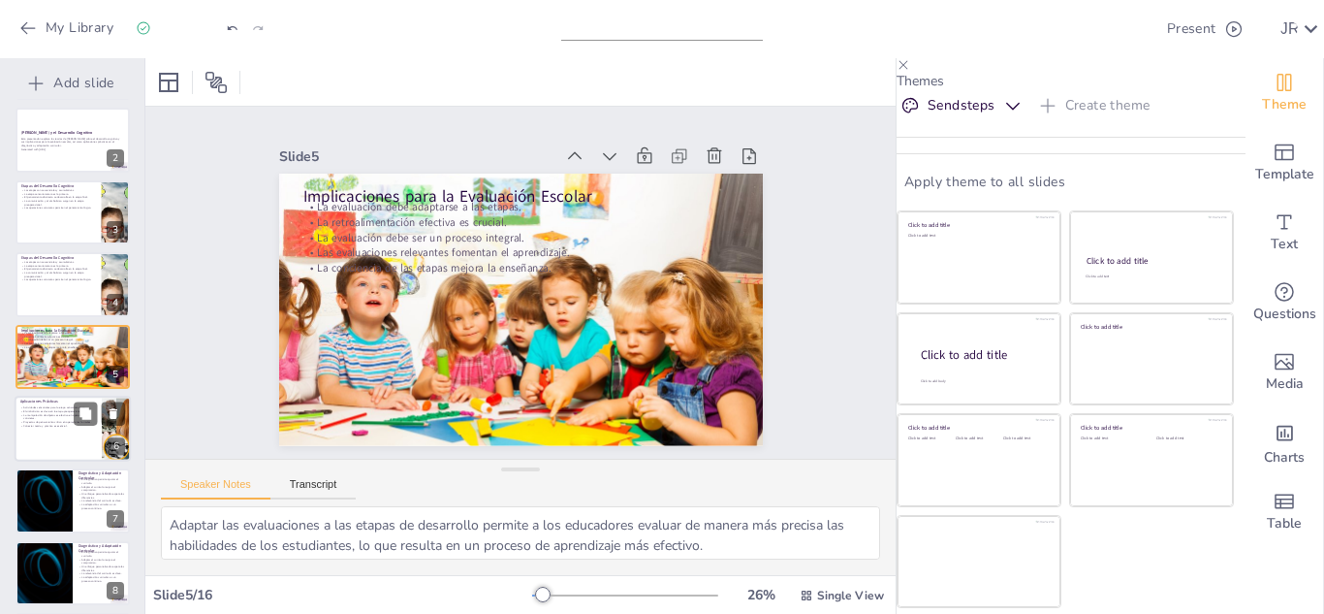
click at [77, 430] on div at bounding box center [73, 429] width 116 height 66
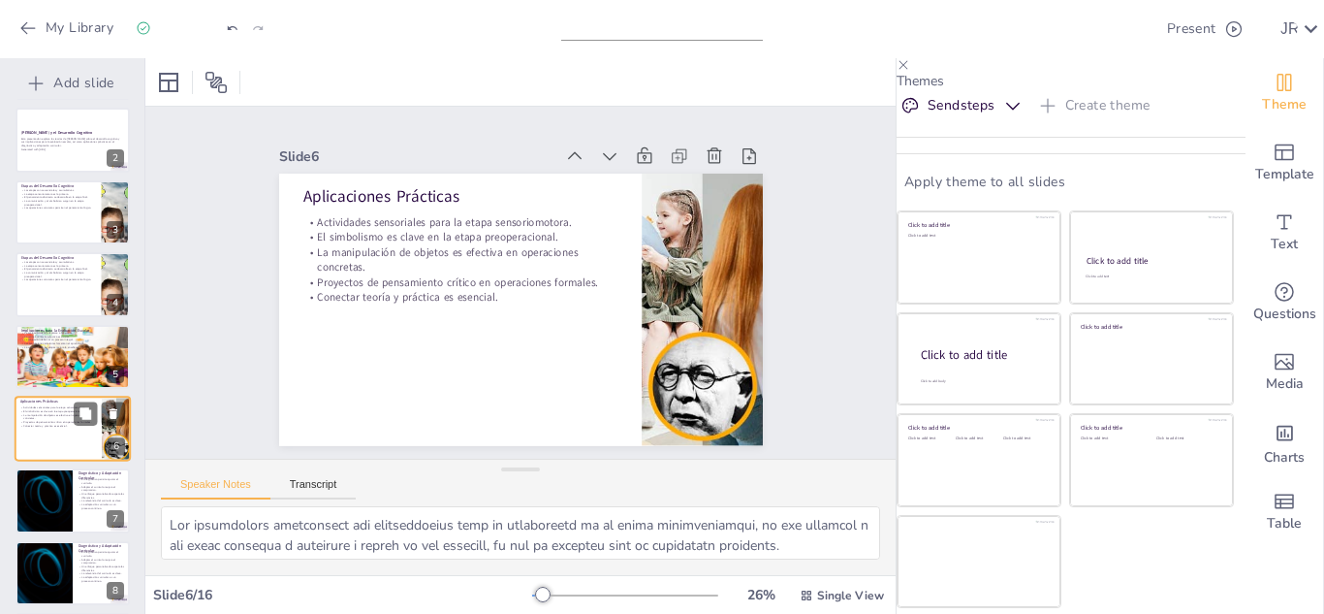
scroll to position [151, 0]
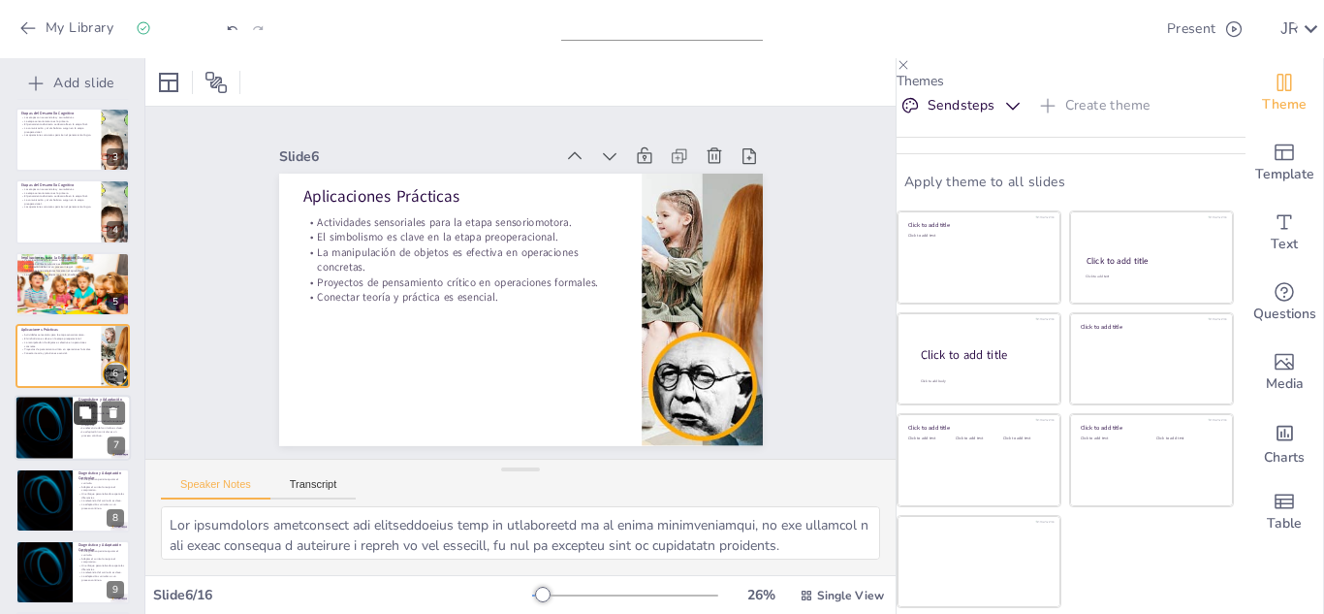
click at [81, 409] on icon at bounding box center [86, 412] width 12 height 12
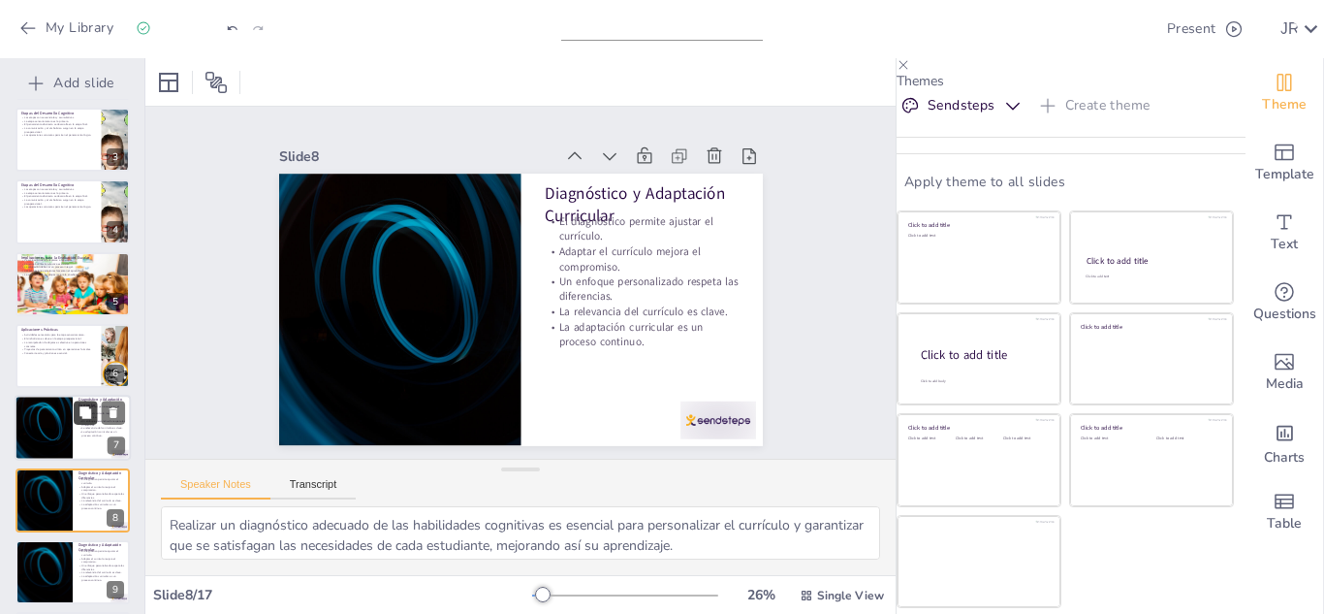
scroll to position [295, 0]
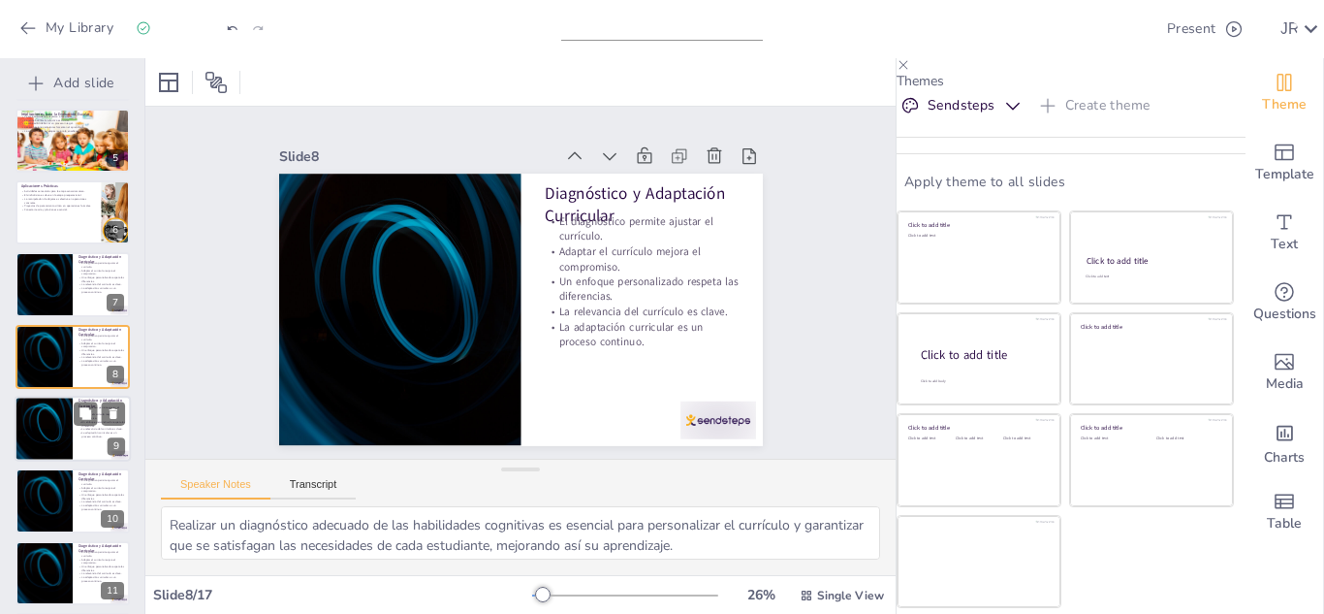
click at [56, 407] on div at bounding box center [43, 429] width 116 height 66
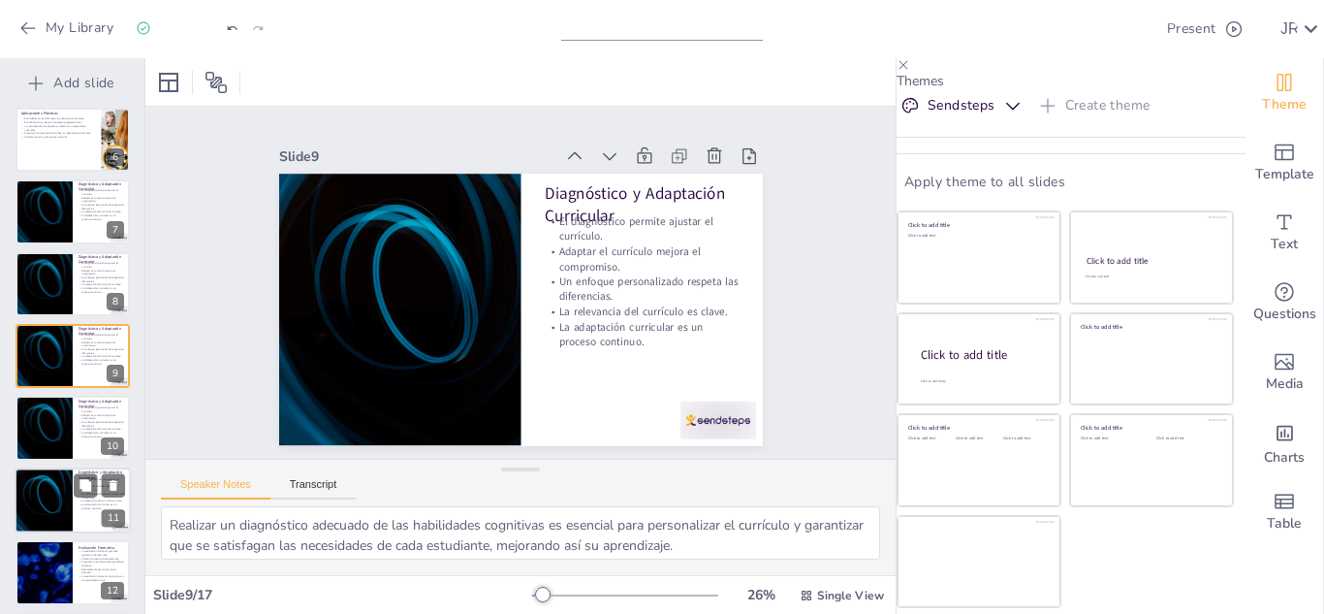
click at [89, 499] on p "La relevancia del currículo es clave." at bounding box center [102, 501] width 47 height 4
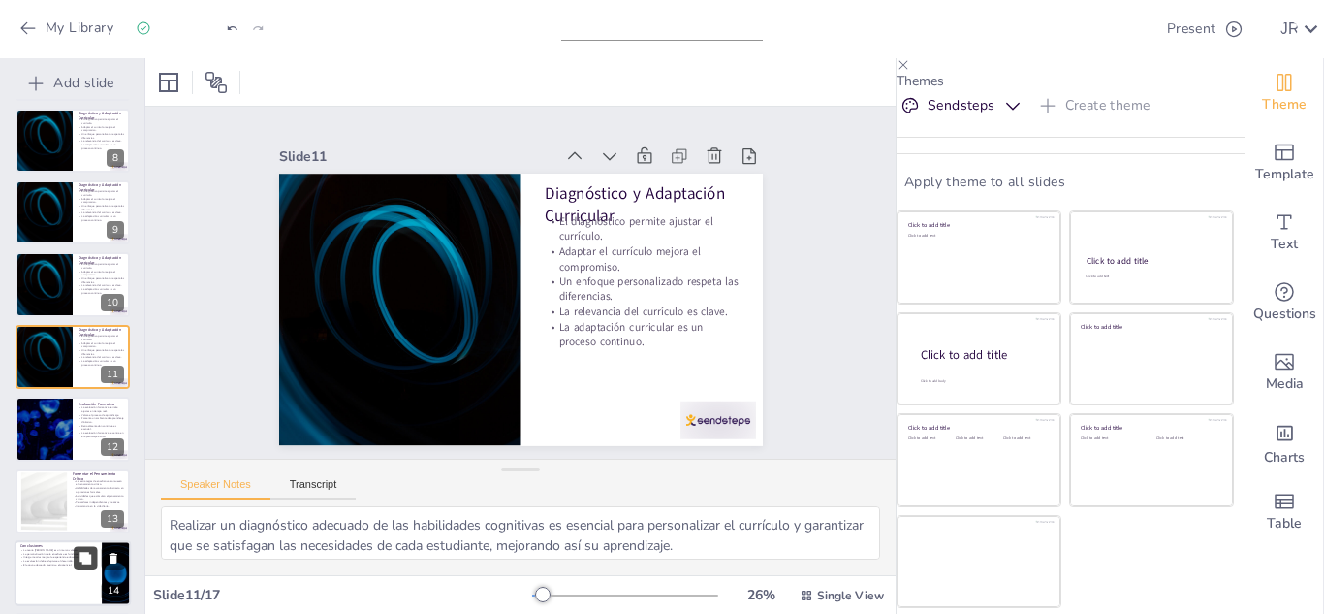
click at [86, 555] on icon at bounding box center [86, 558] width 12 height 12
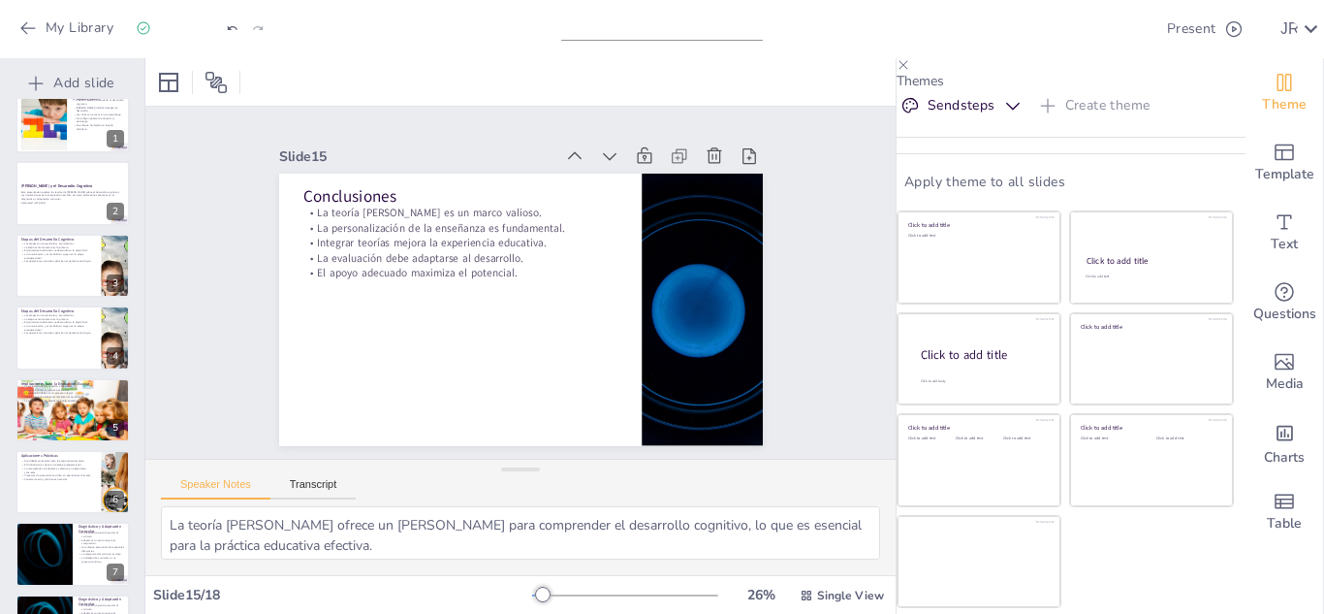
scroll to position [0, 0]
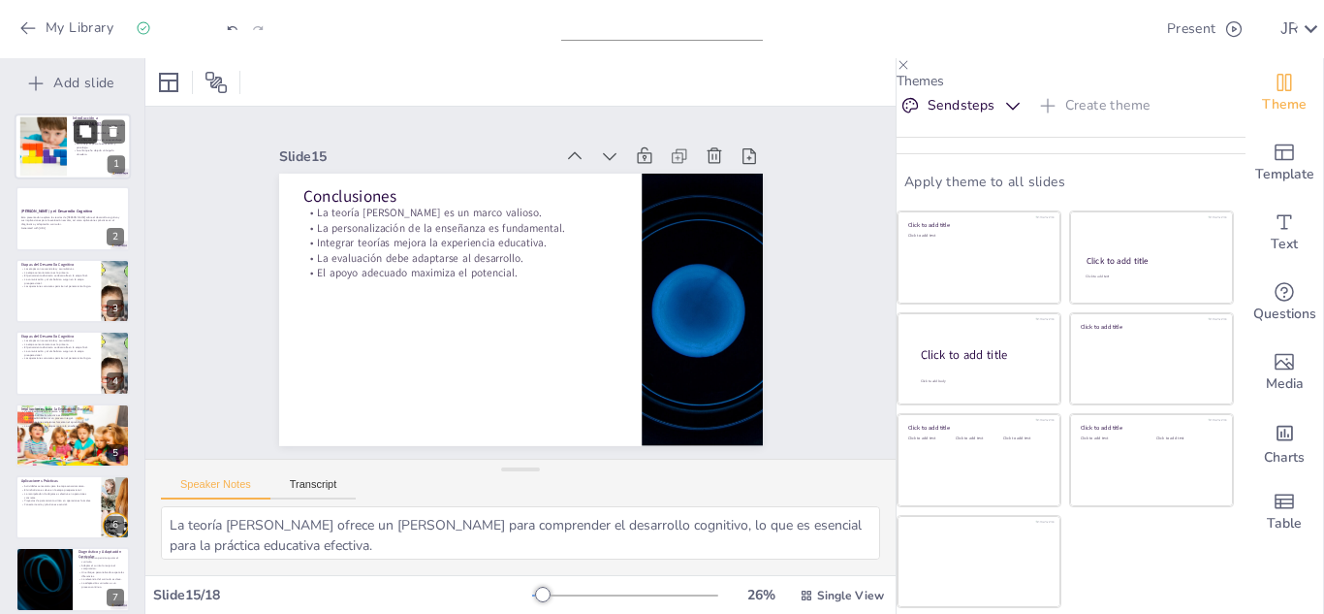
click at [91, 142] on button at bounding box center [85, 130] width 23 height 23
type textarea "[PERSON_NAME] cambió la perspectiva sobre cómo se entiende el aprendizaje infan…"
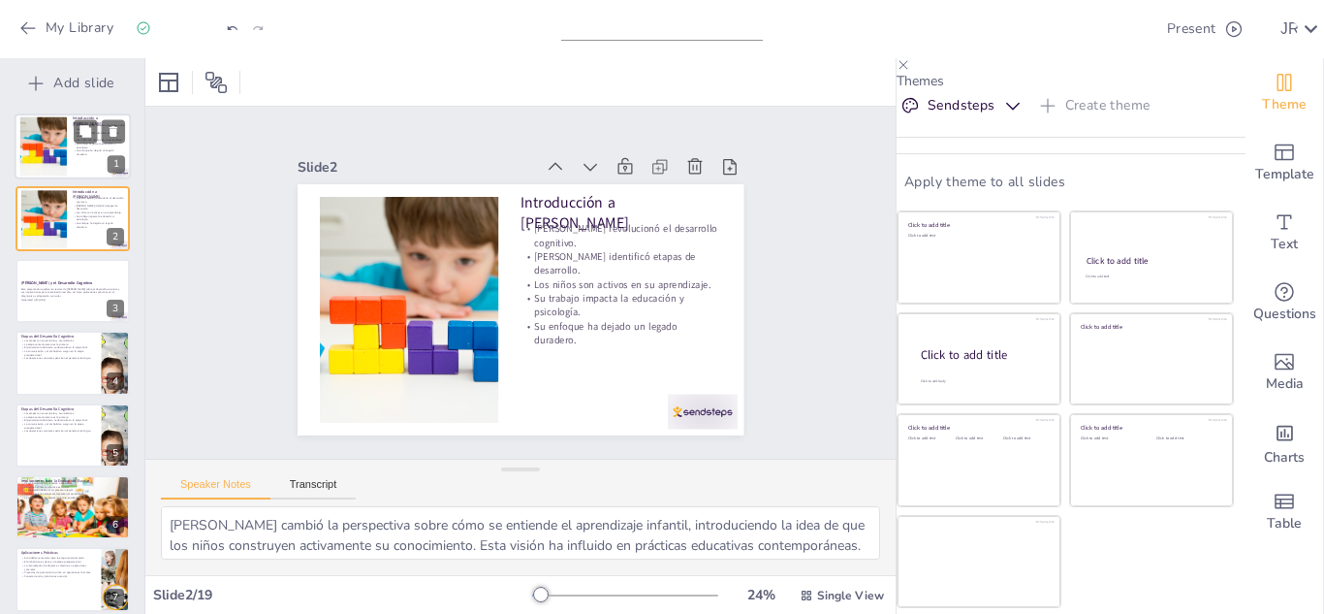
click at [44, 160] on div at bounding box center [43, 146] width 89 height 59
click at [52, 199] on div at bounding box center [43, 218] width 89 height 59
click at [71, 264] on div at bounding box center [73, 291] width 116 height 66
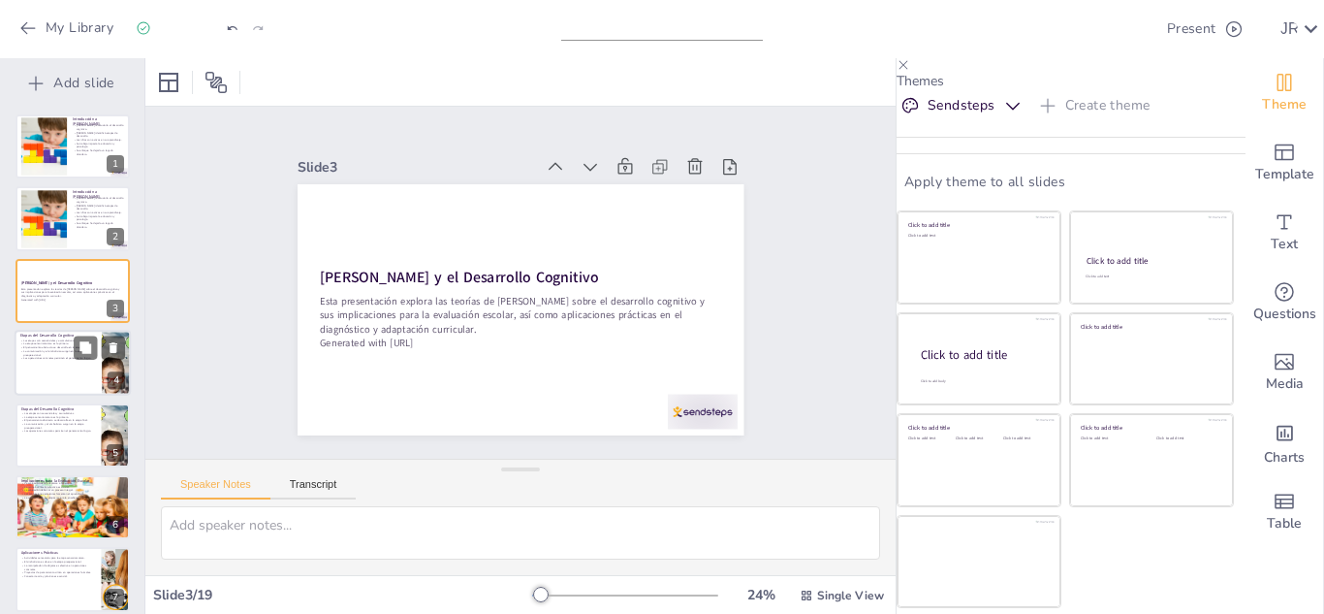
click at [52, 361] on div at bounding box center [73, 363] width 116 height 66
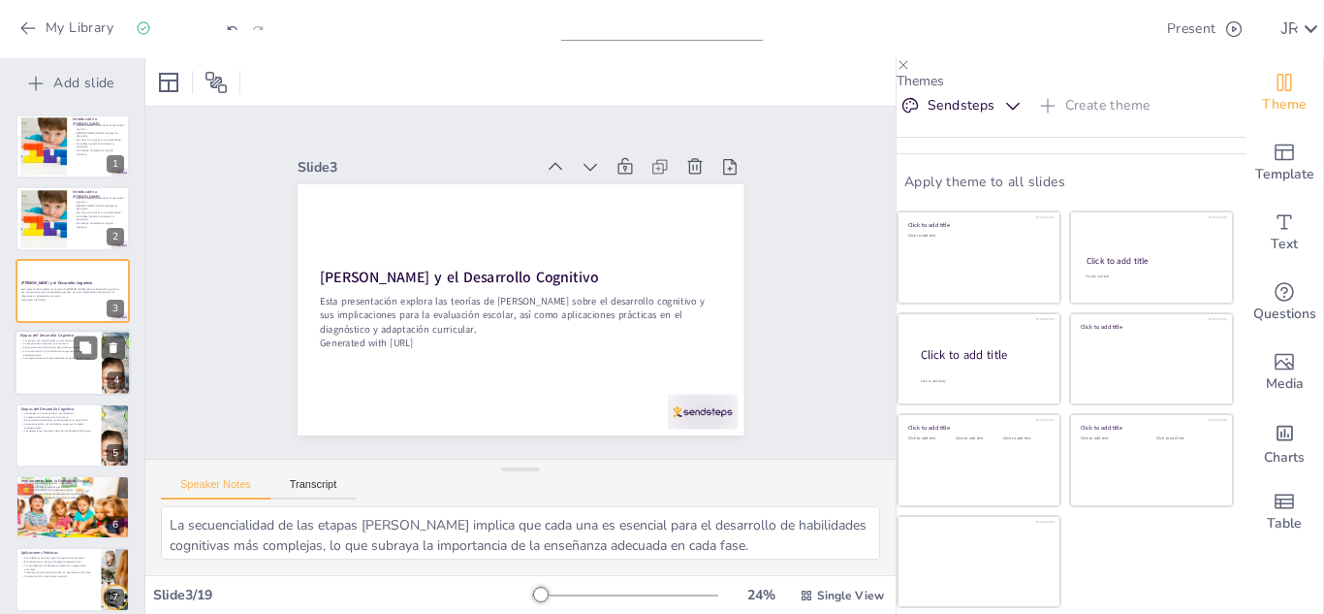
scroll to position [7, 0]
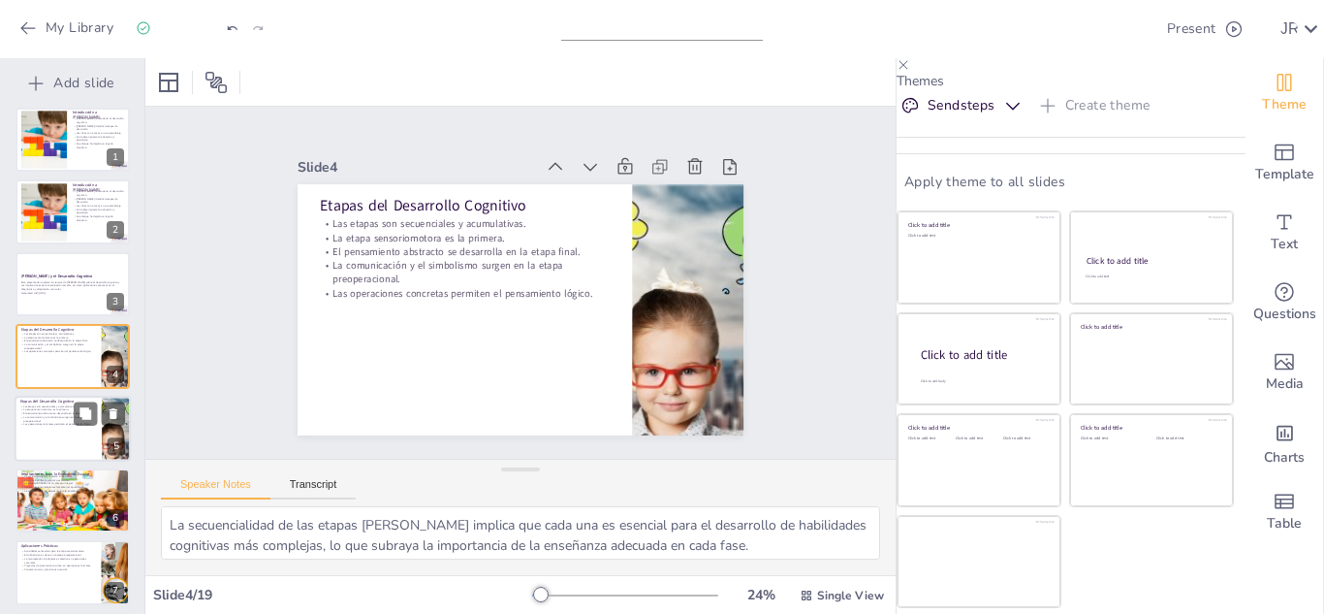
click at [50, 402] on p "Etapas del Desarrollo Cognitivo" at bounding box center [58, 401] width 76 height 6
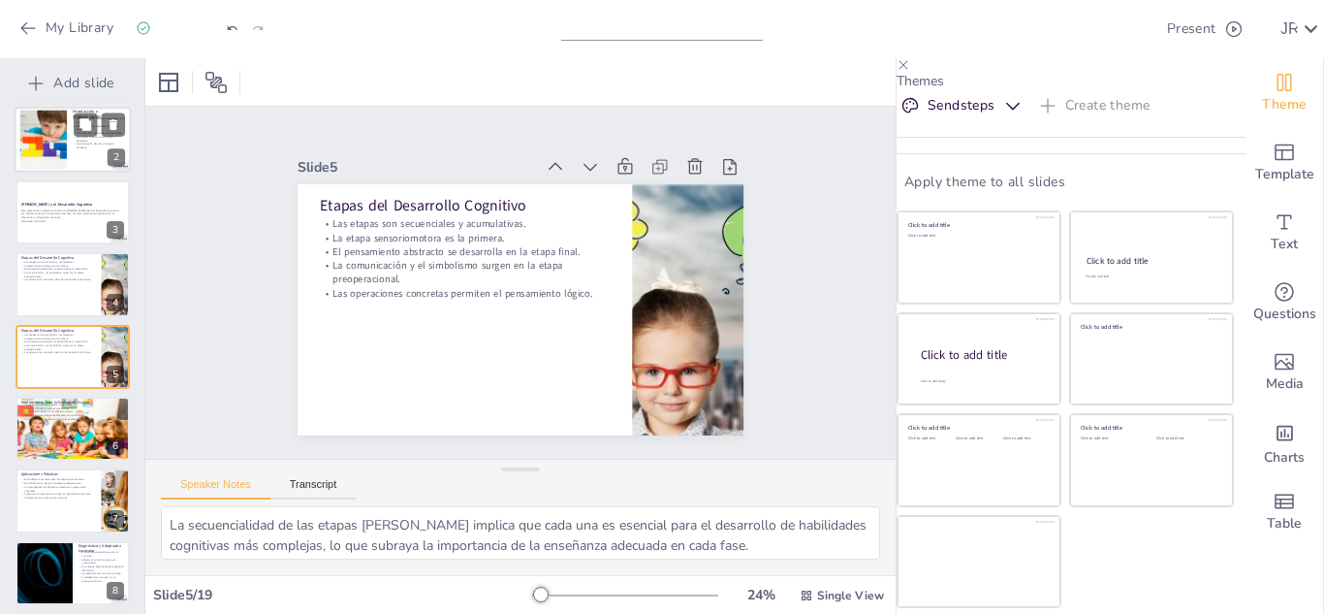
click at [92, 140] on p "Su trabajo impacta la educación y psicología." at bounding box center [99, 139] width 52 height 7
type textarea "[PERSON_NAME] cambió la perspectiva sobre cómo se entiende el aprendizaje infan…"
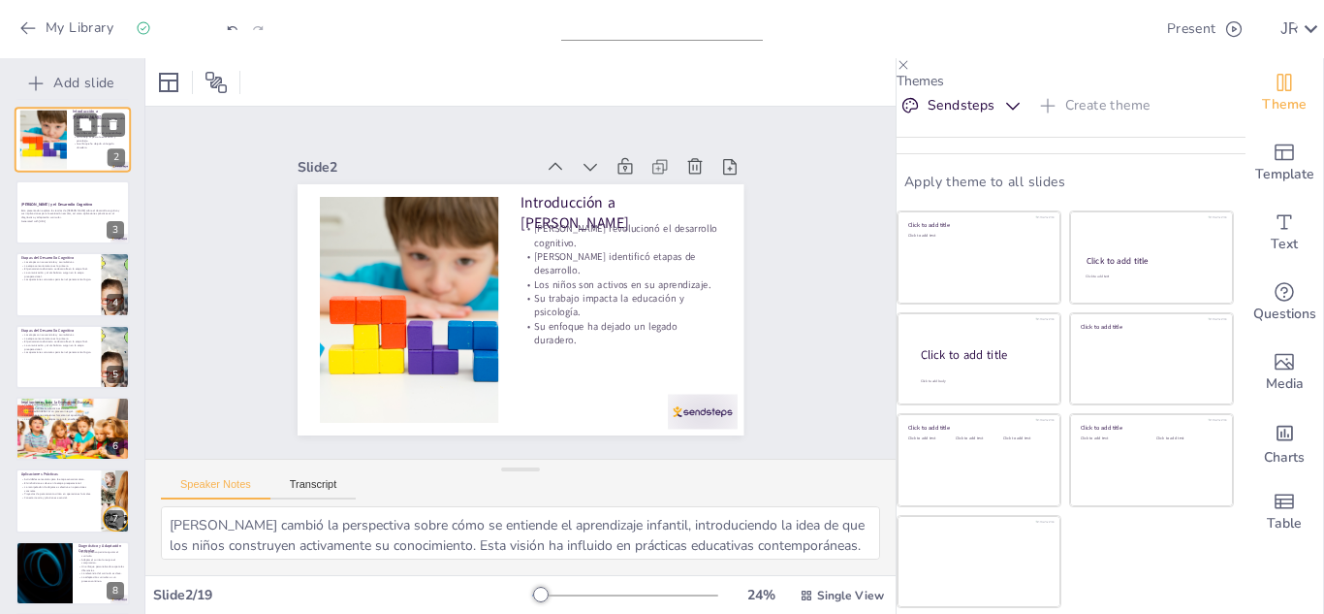
scroll to position [0, 0]
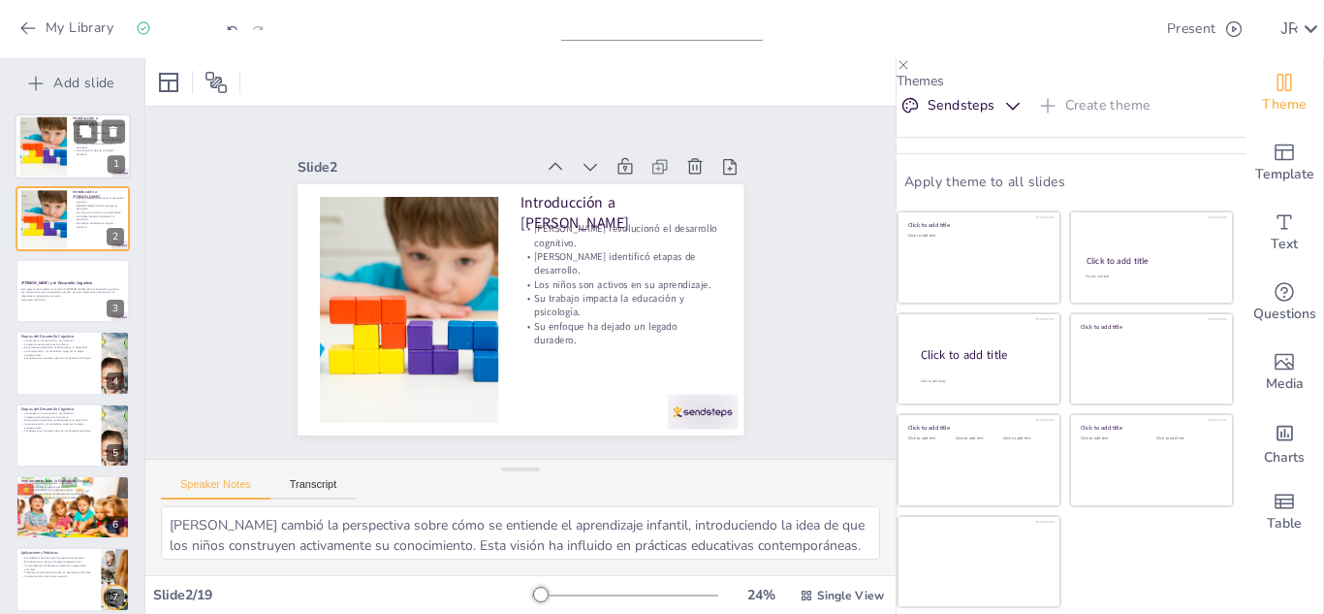
click at [90, 146] on p "Su trabajo impacta la educación y psicología." at bounding box center [99, 145] width 52 height 7
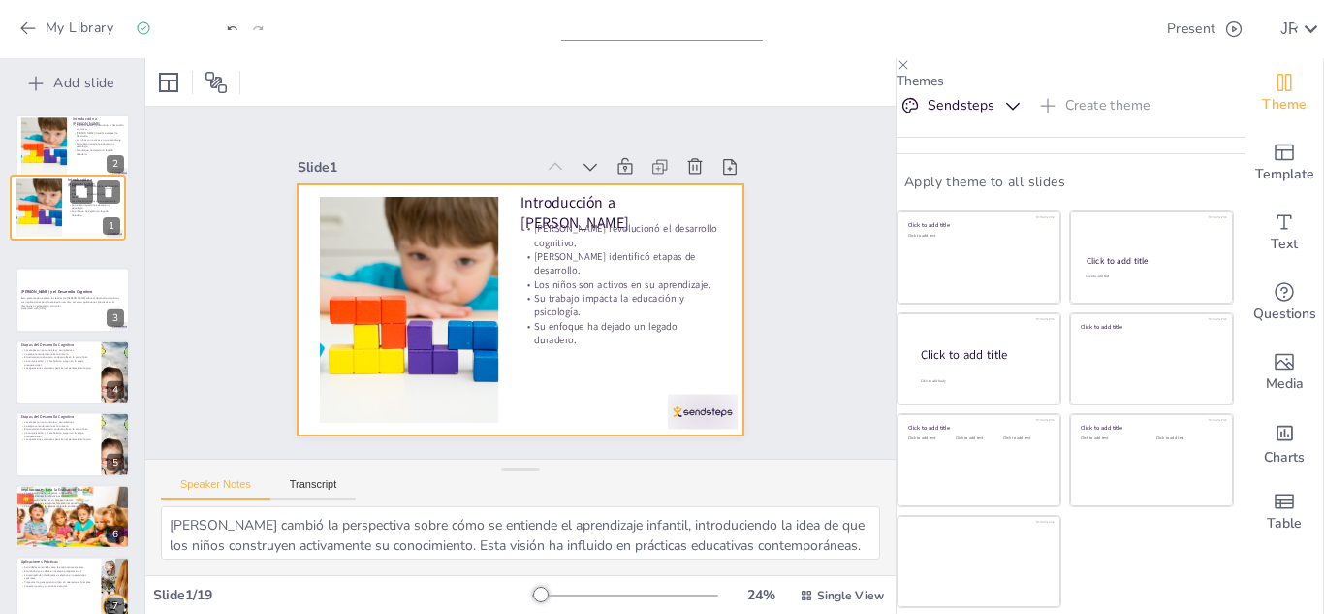
drag, startPoint x: 90, startPoint y: 146, endPoint x: 83, endPoint y: 214, distance: 68.2
click at [83, 214] on div "Jean Piaget revolucionó el desarrollo cognitivo. Jean Piaget identificó etapas …" at bounding box center [93, 201] width 51 height 32
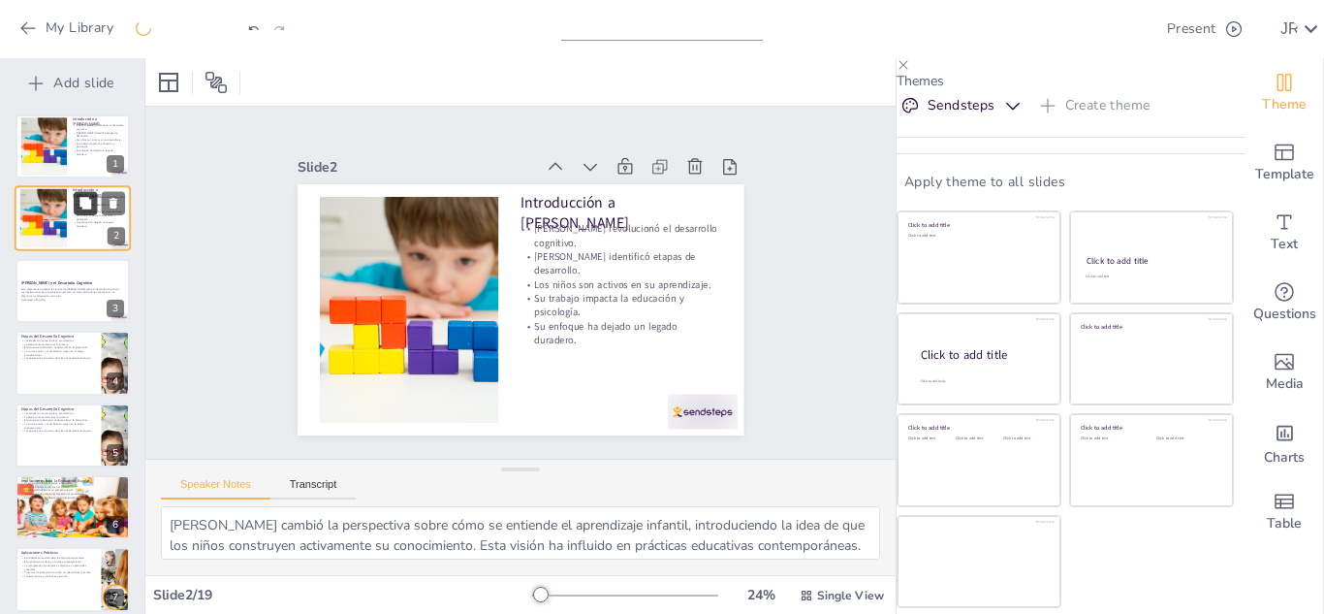
click at [83, 214] on button at bounding box center [85, 203] width 23 height 23
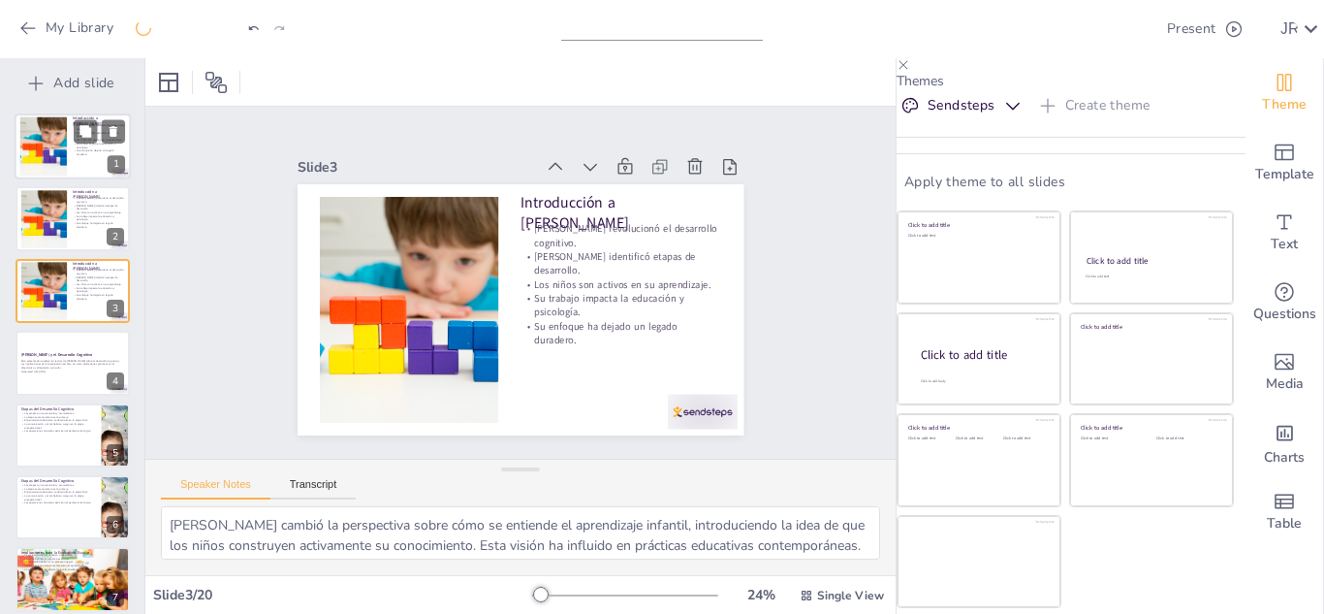
click at [80, 160] on div at bounding box center [73, 146] width 116 height 66
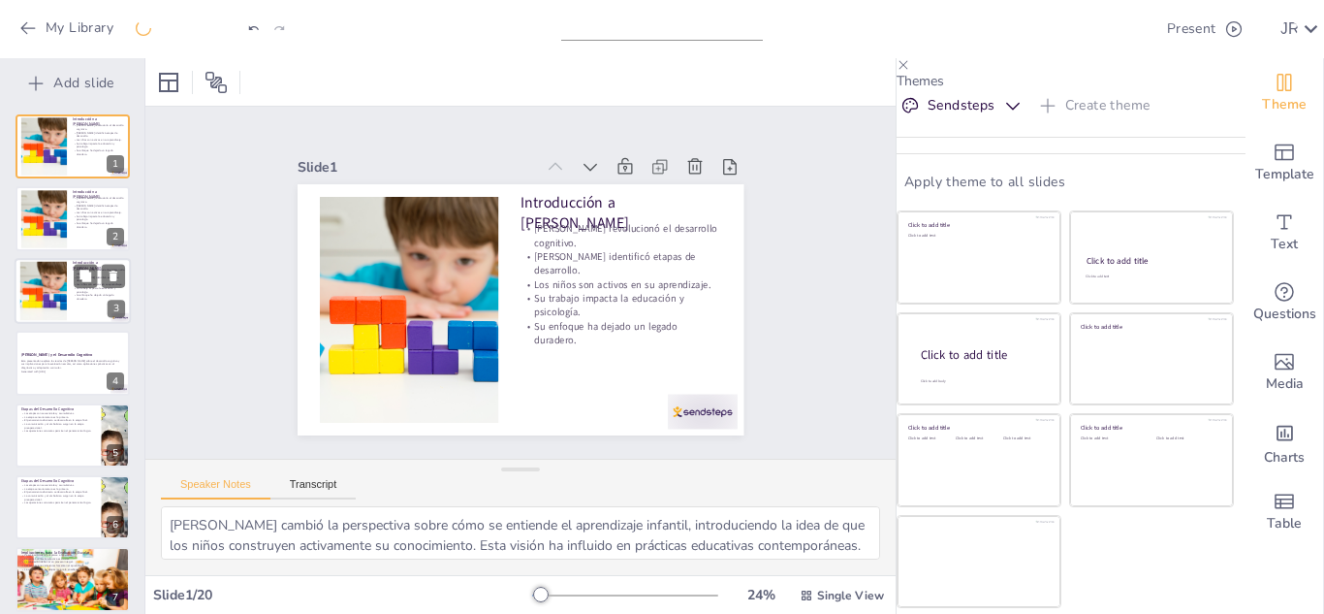
click at [91, 301] on div at bounding box center [73, 291] width 116 height 66
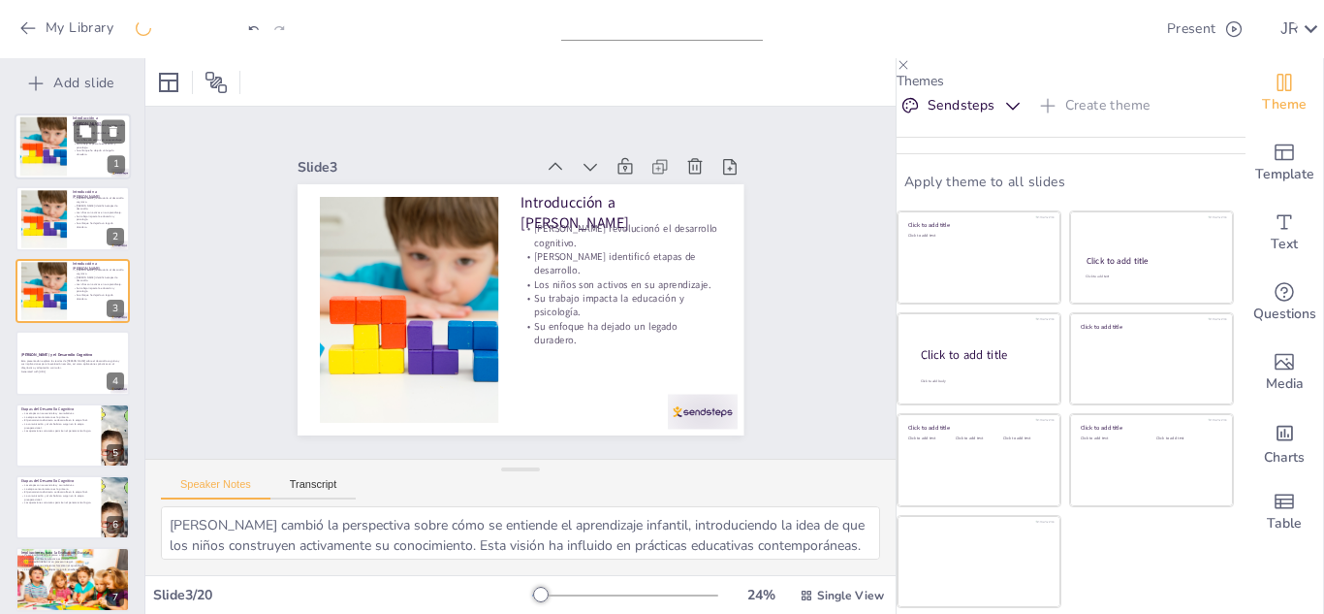
click at [74, 160] on div at bounding box center [73, 146] width 116 height 66
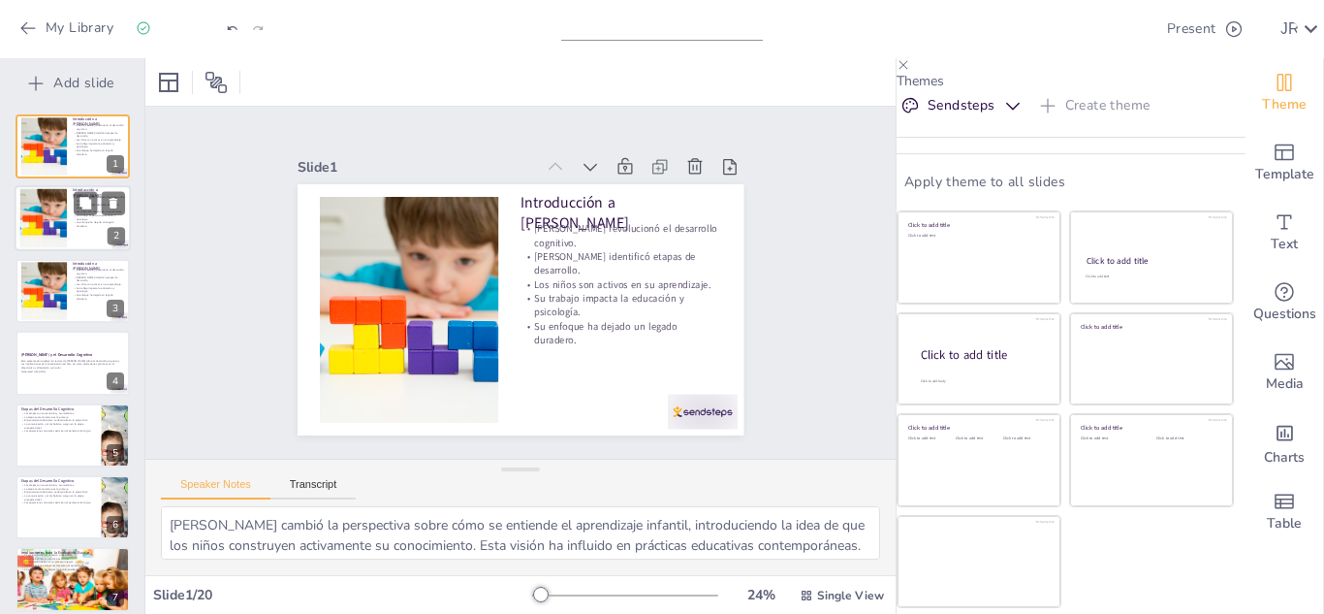
click at [71, 202] on div at bounding box center [73, 219] width 116 height 66
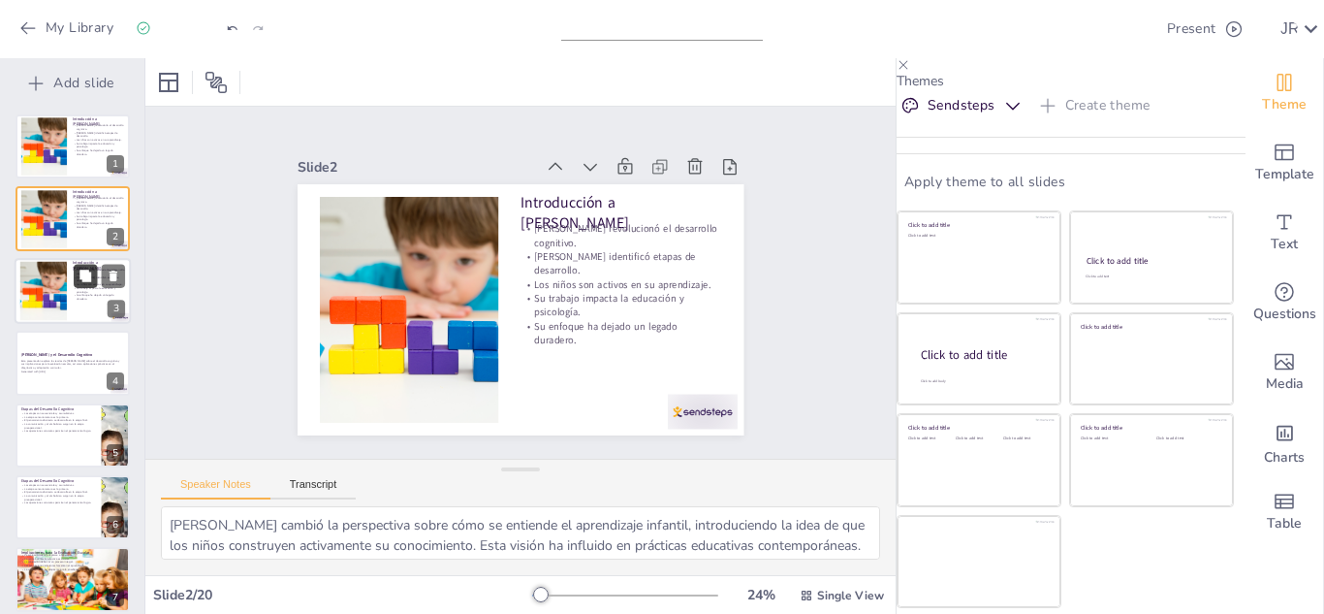
click at [80, 272] on icon at bounding box center [86, 276] width 12 height 12
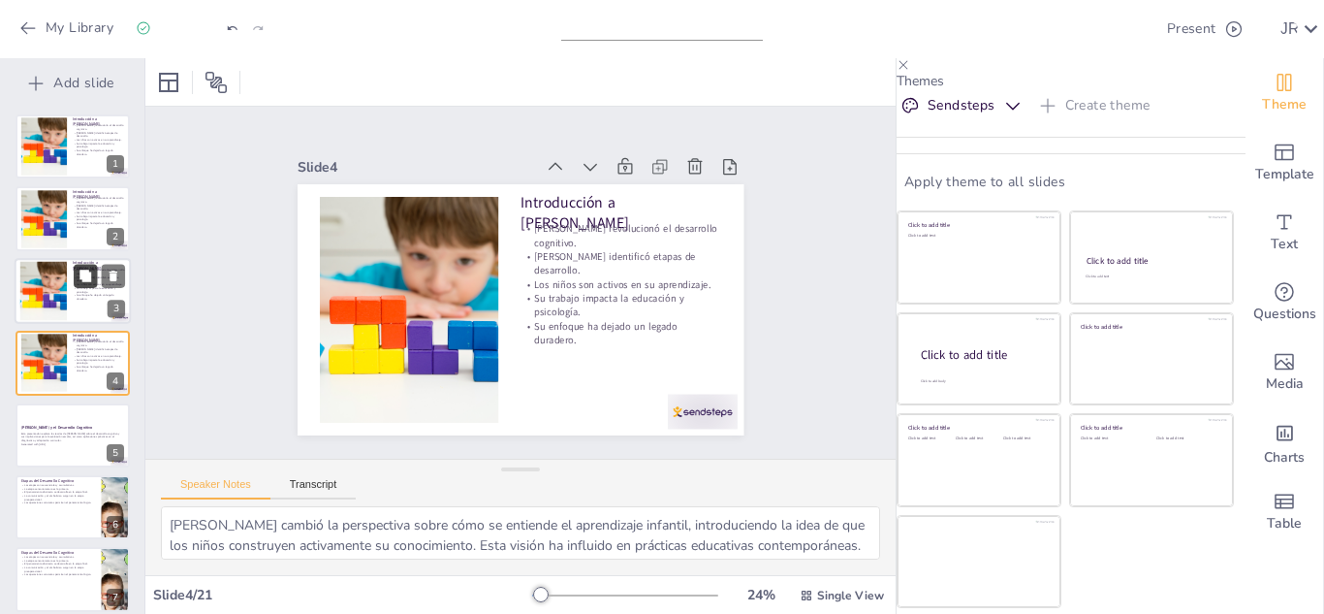
scroll to position [7, 0]
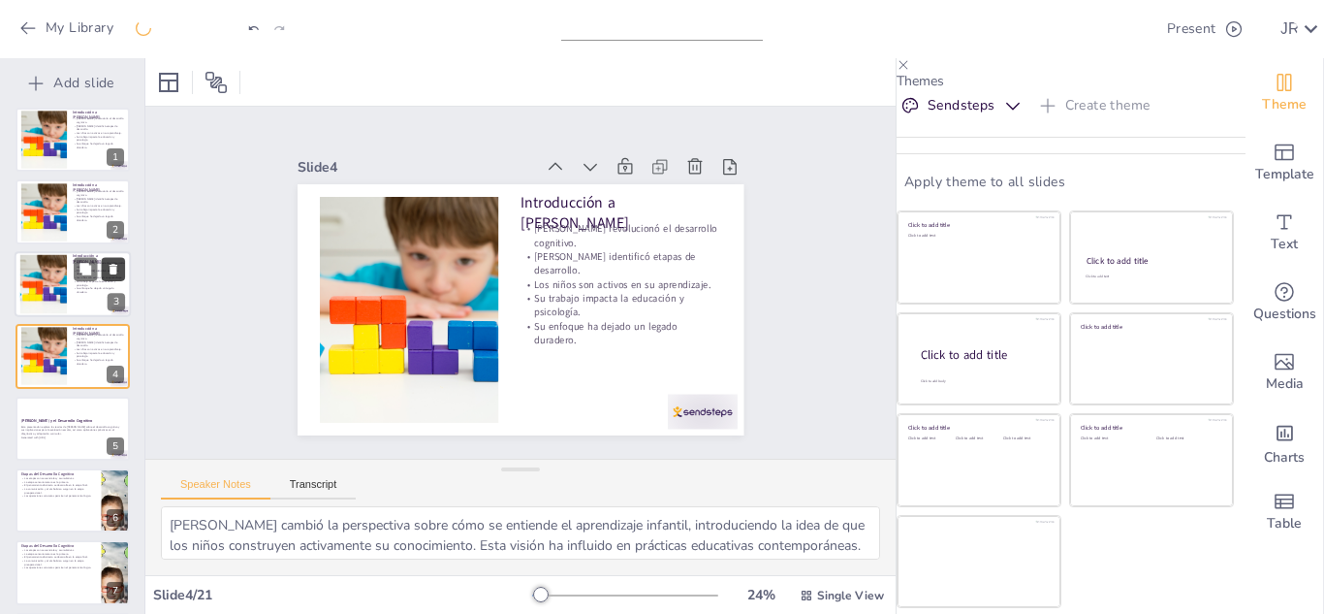
click at [118, 266] on icon at bounding box center [114, 269] width 14 height 14
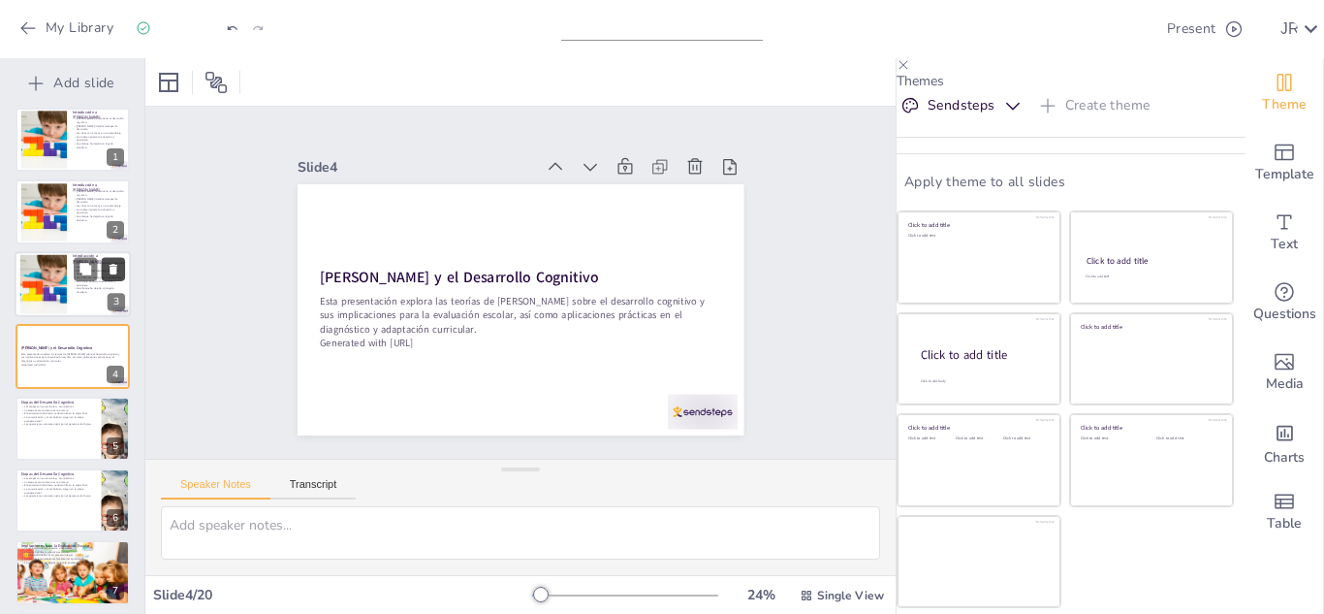
click at [118, 266] on icon at bounding box center [114, 269] width 14 height 14
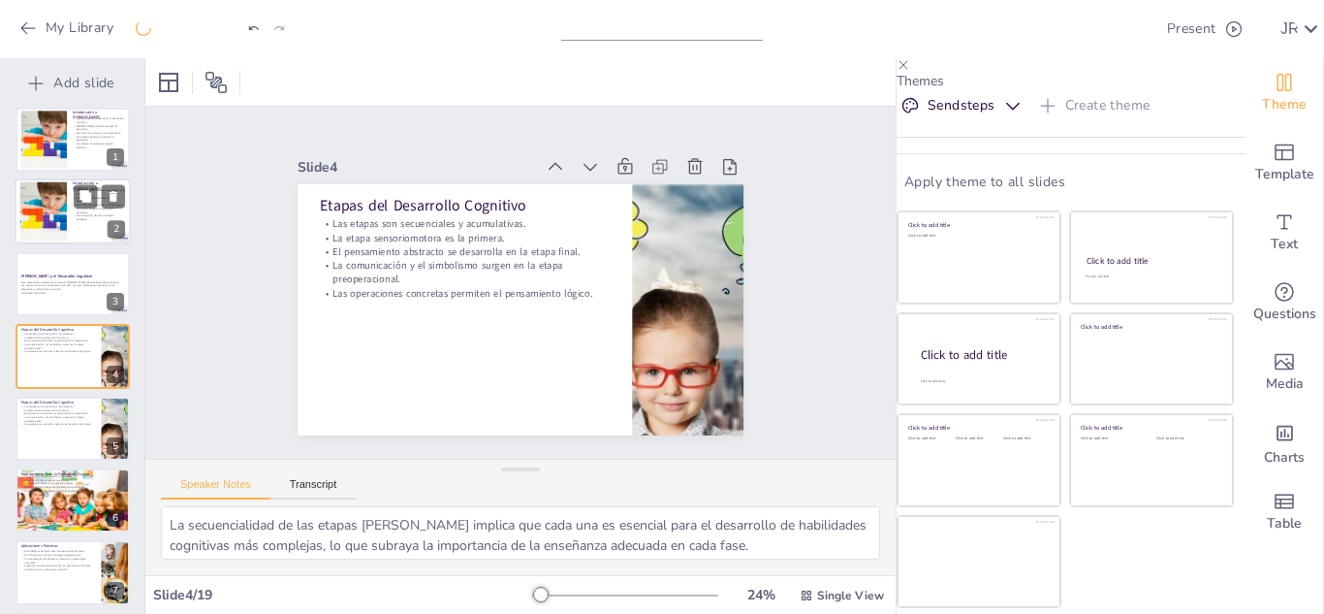
click at [102, 216] on p "Su enfoque ha dejado un legado duradero." at bounding box center [99, 217] width 52 height 7
type textarea "[PERSON_NAME] cambió la perspectiva sobre cómo se entiende el aprendizaje infan…"
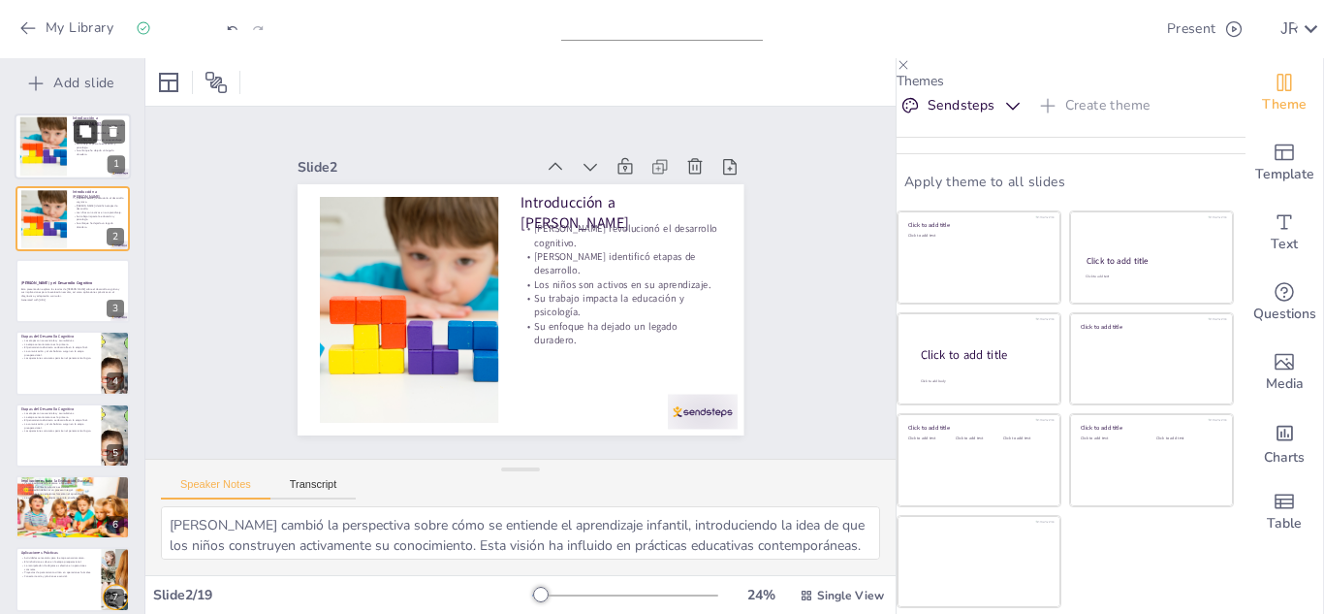
click at [83, 143] on button at bounding box center [85, 130] width 23 height 23
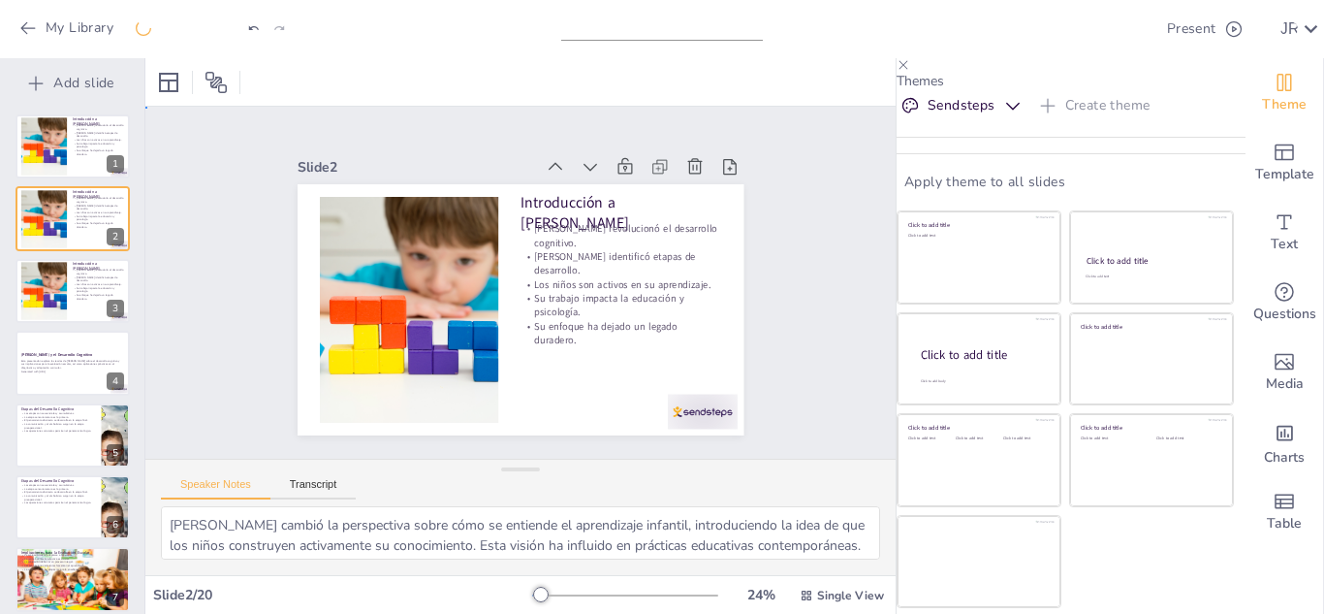
click at [183, 289] on div "Slide 1 Introducción a Jean Piaget Jean Piaget revolucionó el desarrollo cognit…" at bounding box center [520, 282] width 783 height 429
click at [93, 290] on p "Su trabajo impacta la educación y psicología." at bounding box center [99, 289] width 52 height 7
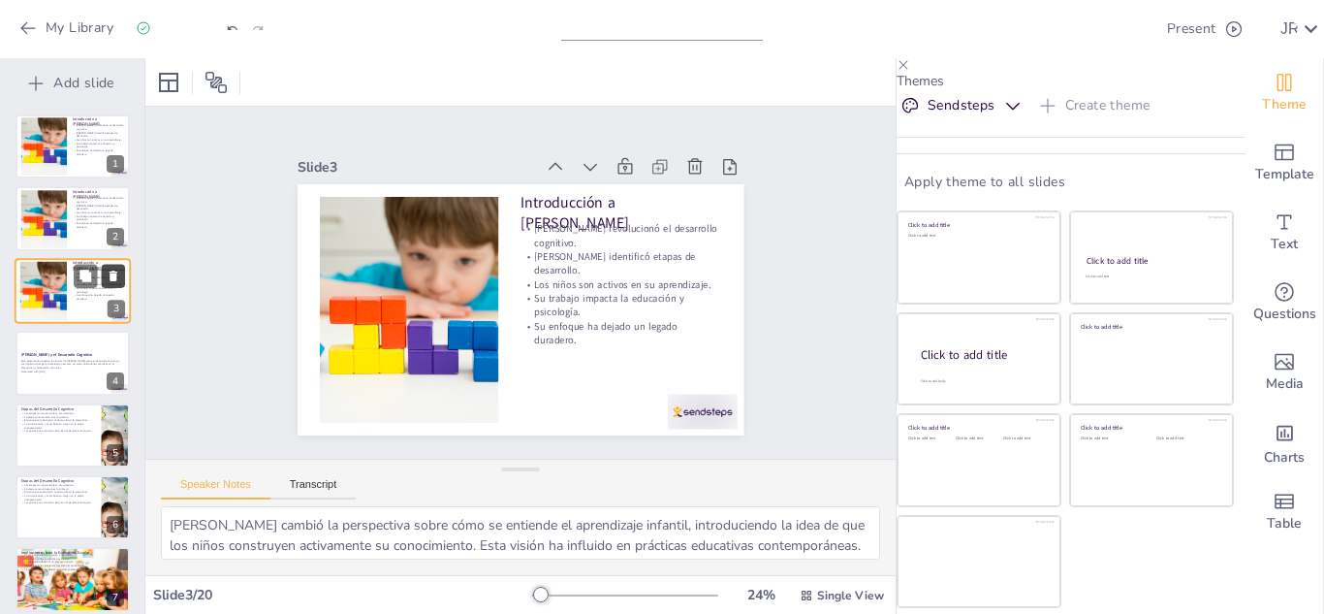
click at [110, 274] on icon at bounding box center [114, 276] width 14 height 14
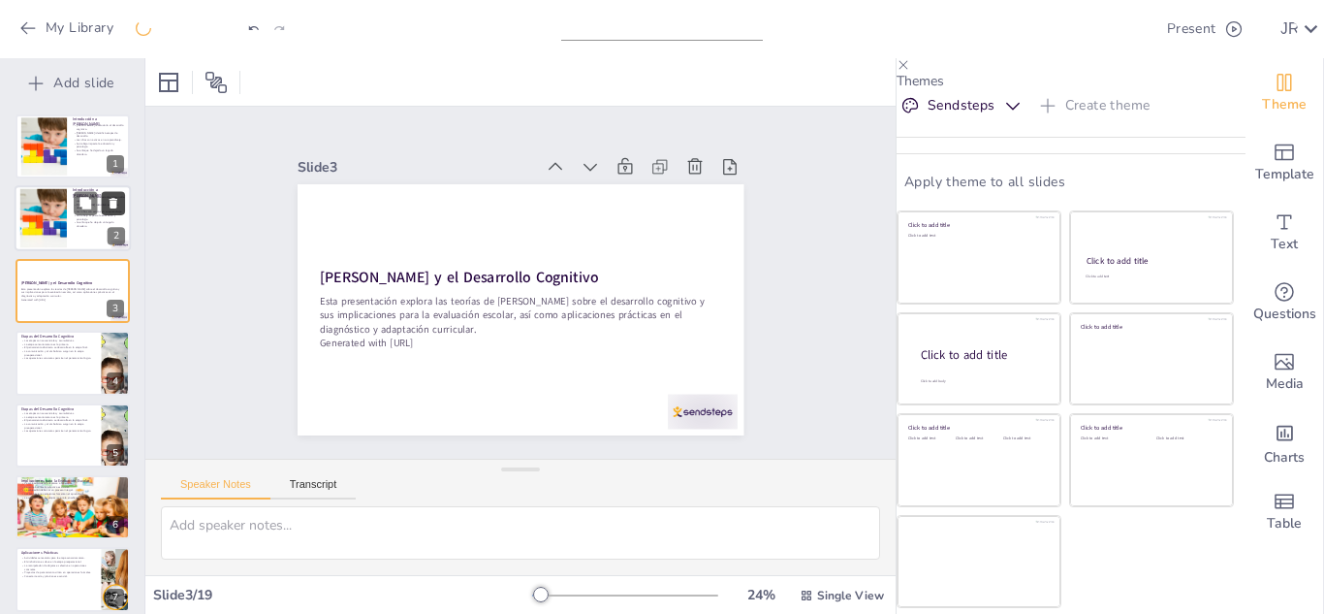
click at [115, 206] on icon at bounding box center [114, 204] width 8 height 11
type textarea "La secuencialidad de las etapas [PERSON_NAME] implica que cada una es esencial …"
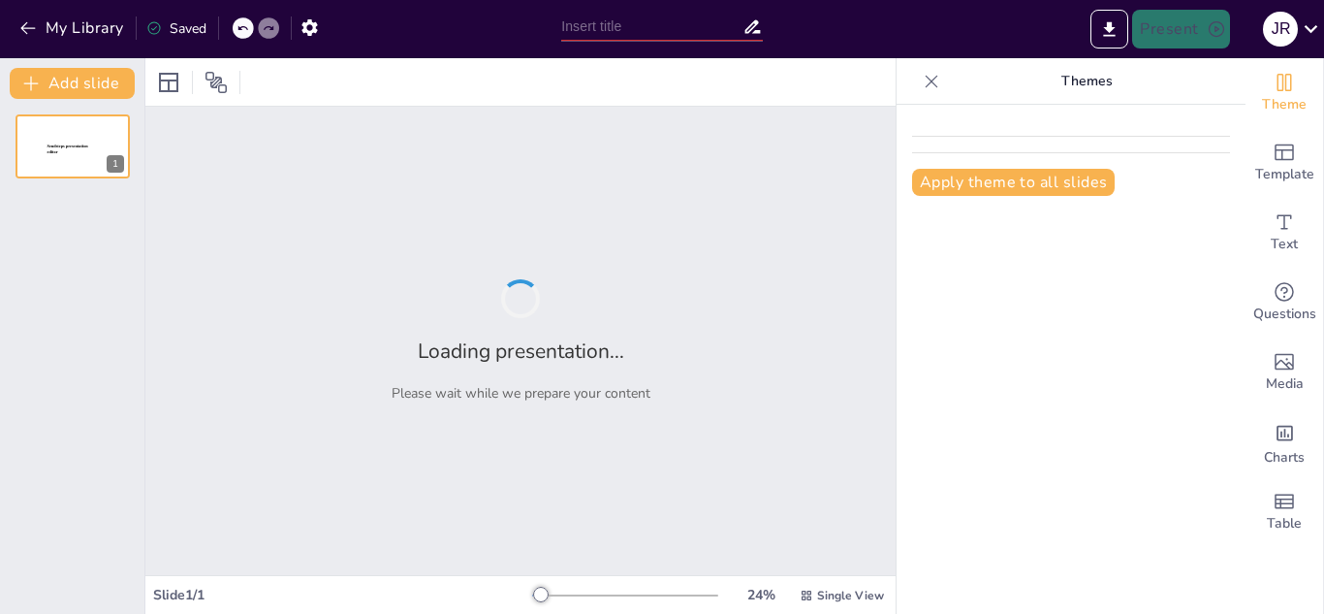
type input "[PERSON_NAME] y el Desarrollo Cognitivo: Implicaciones para la Evaluación Escol…"
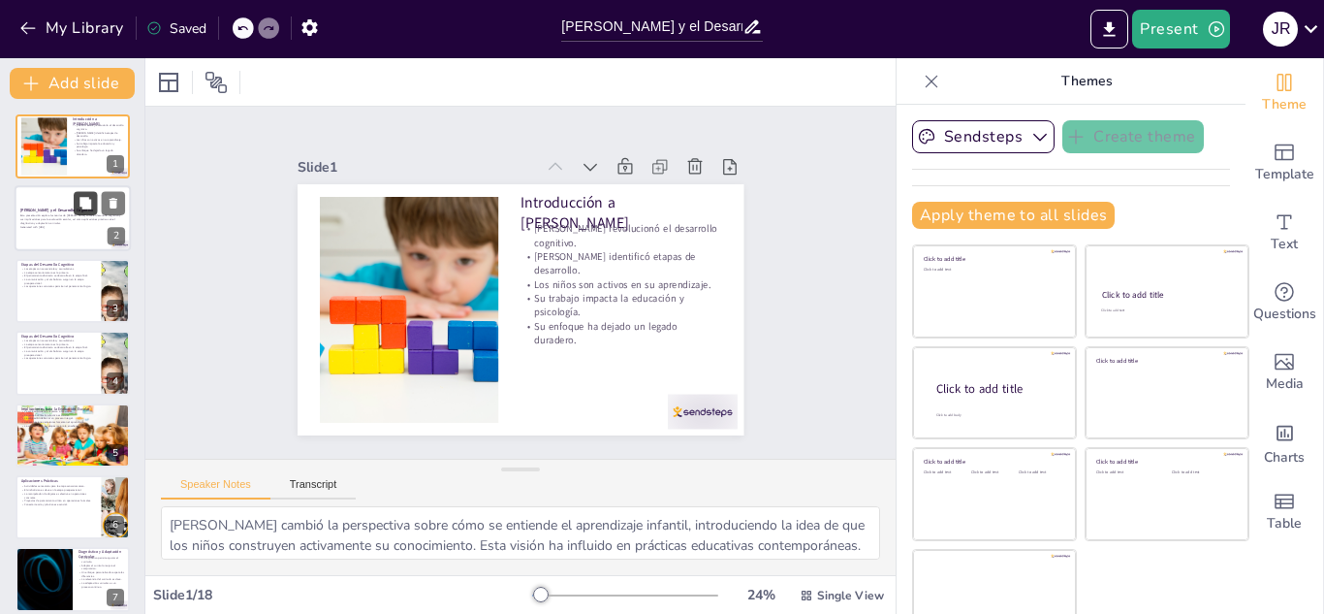
click at [92, 200] on icon at bounding box center [86, 204] width 14 height 14
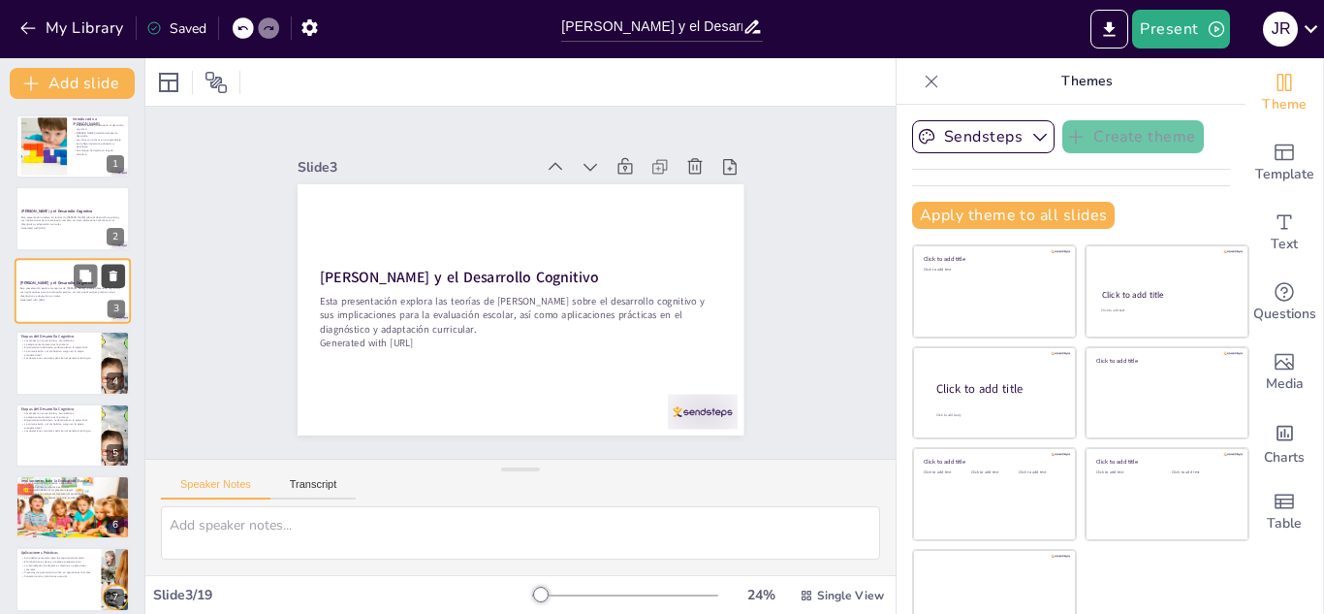
click at [114, 275] on icon at bounding box center [114, 276] width 8 height 11
type textarea "La secuencialidad de las etapas [PERSON_NAME] implica que cada una es esencial …"
